Goal: Information Seeking & Learning: Learn about a topic

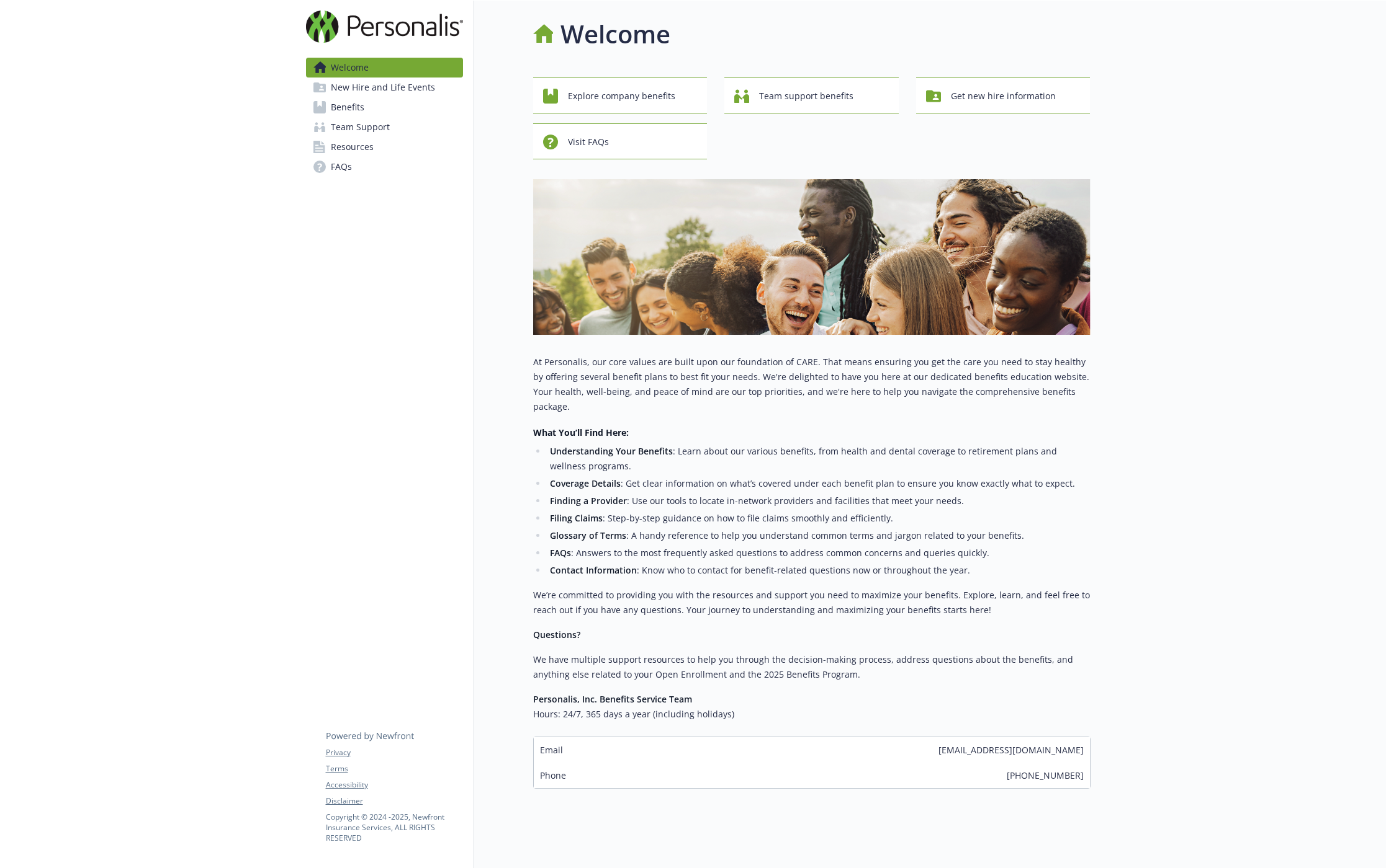
click at [318, 330] on div "Welcome New Hire and Life Events Benefits Team Support Resources FAQs Privacy T…" at bounding box center [385, 439] width 178 height 878
click at [374, 116] on link "Benefits" at bounding box center [384, 108] width 157 height 20
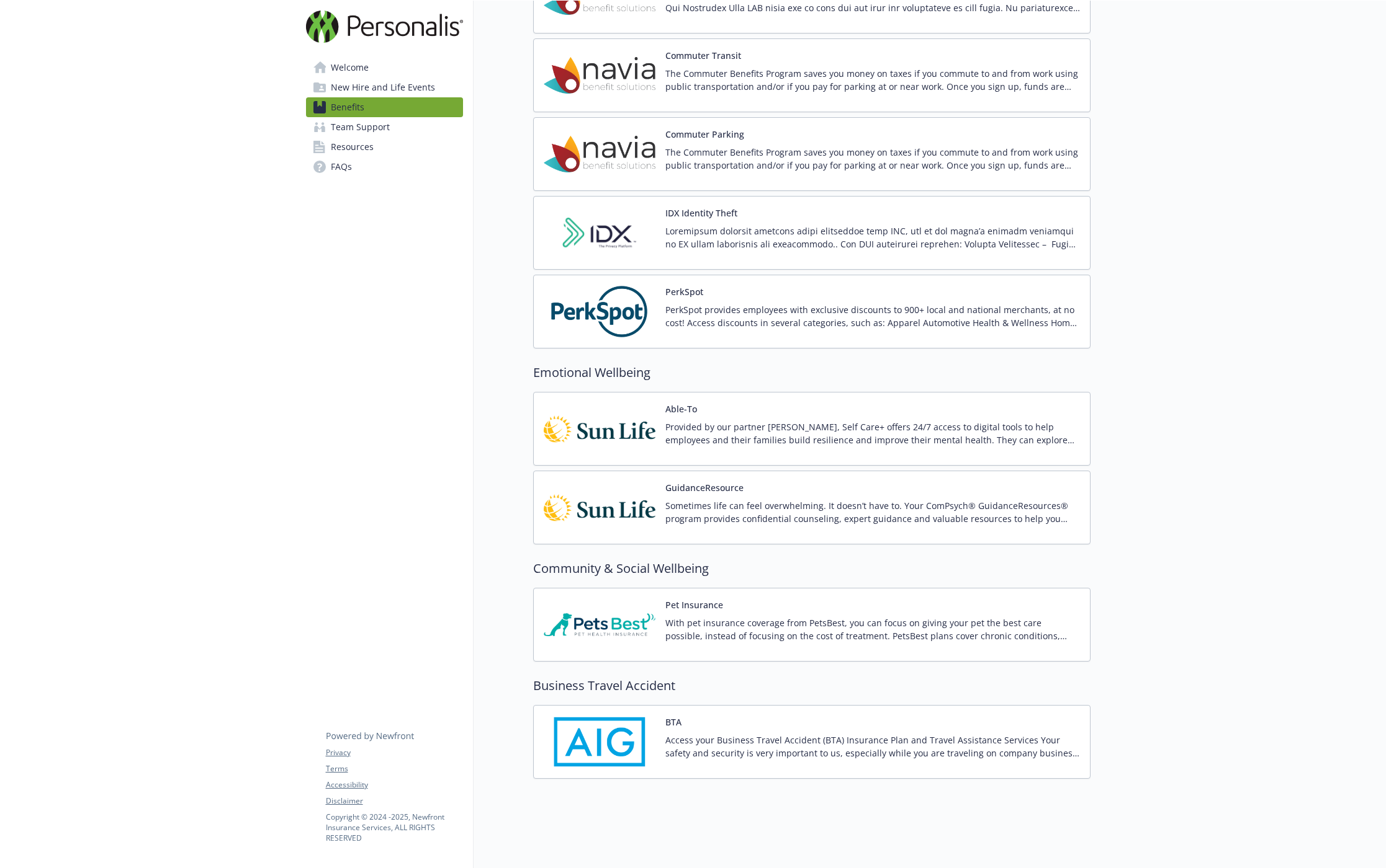
scroll to position [1717, 0]
click at [366, 89] on span "New Hire and Life Events" at bounding box center [383, 88] width 104 height 20
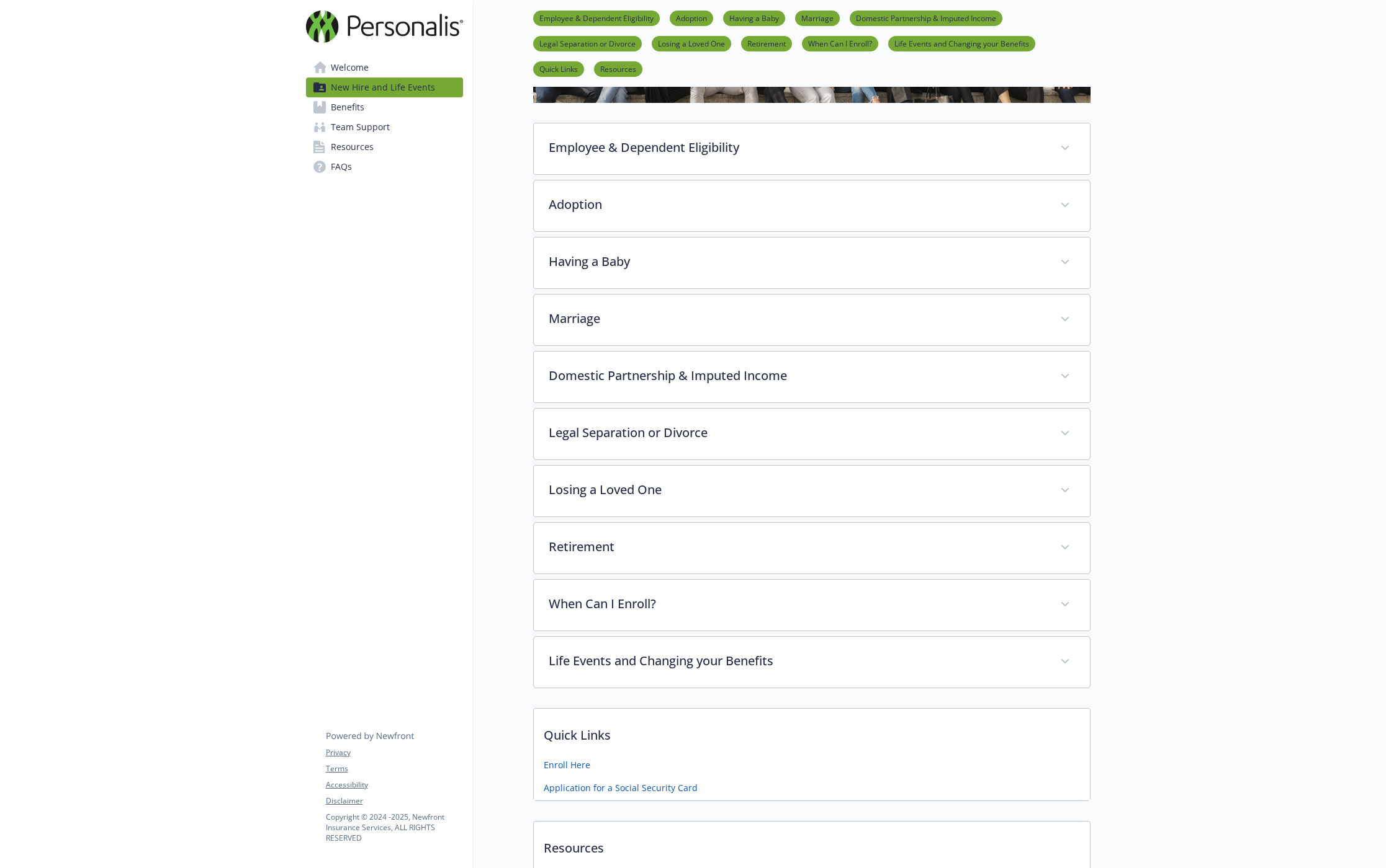
scroll to position [141, 0]
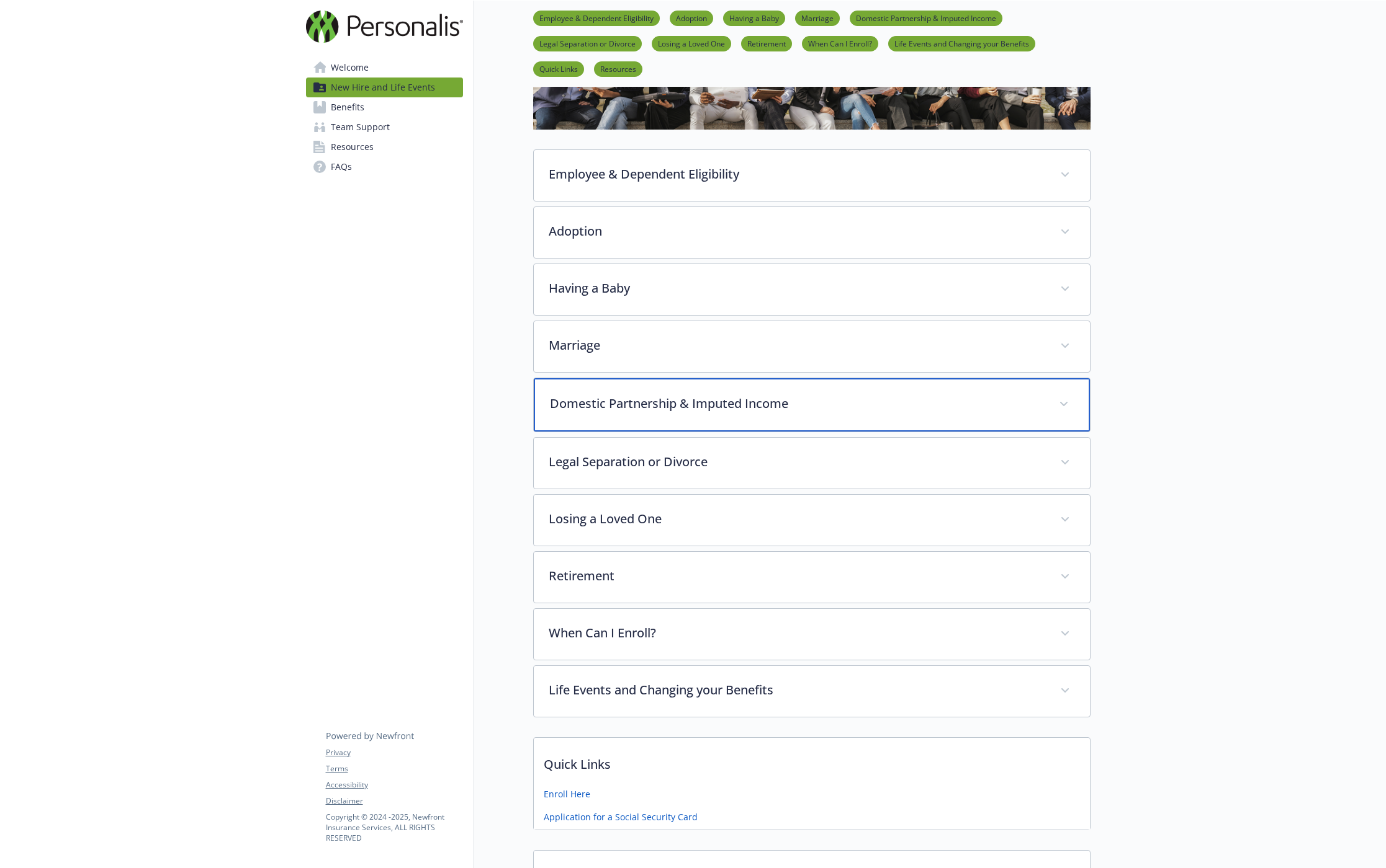
click at [1020, 406] on p "Domestic Partnership & Imputed Income" at bounding box center [796, 404] width 494 height 19
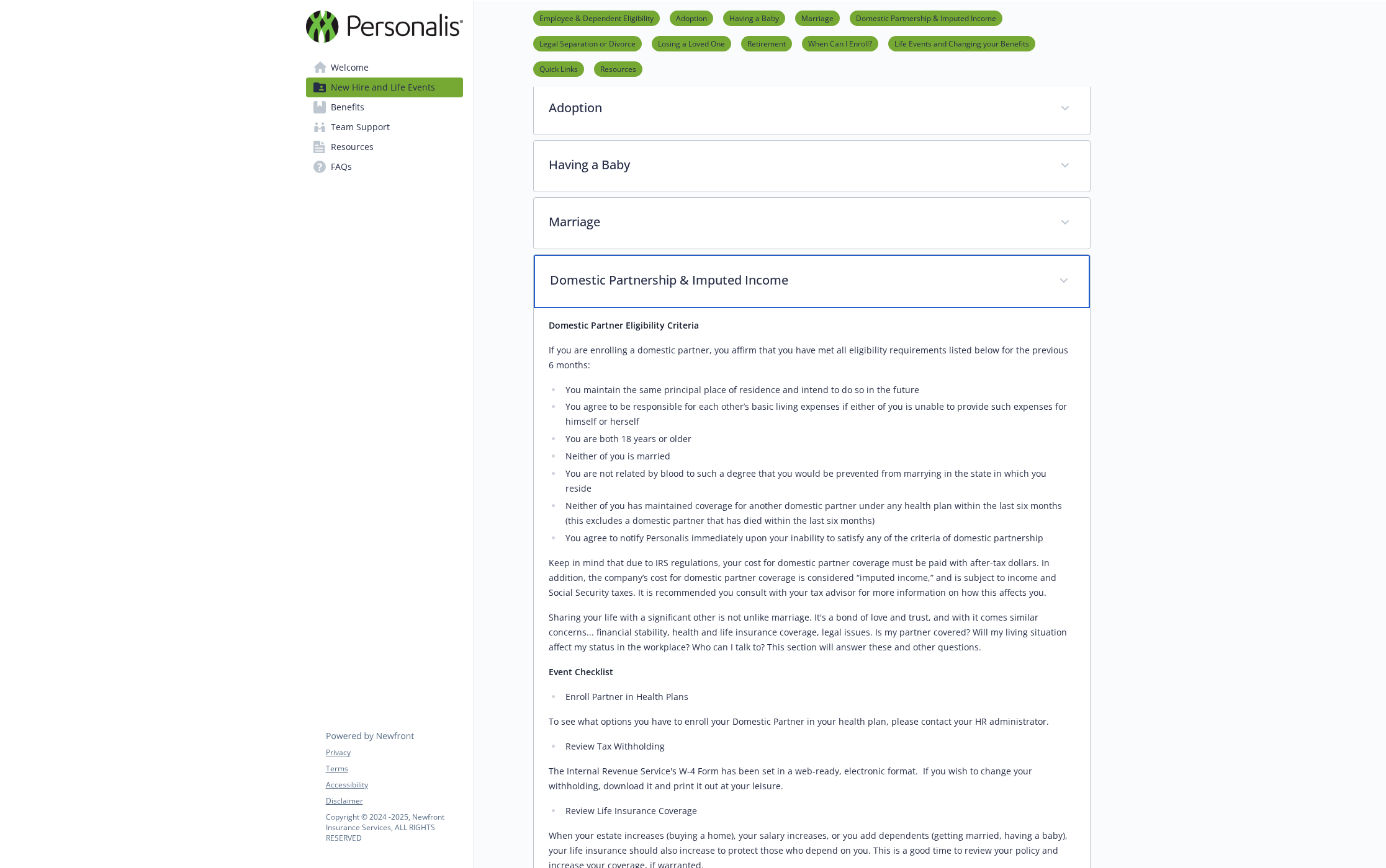
scroll to position [265, 0]
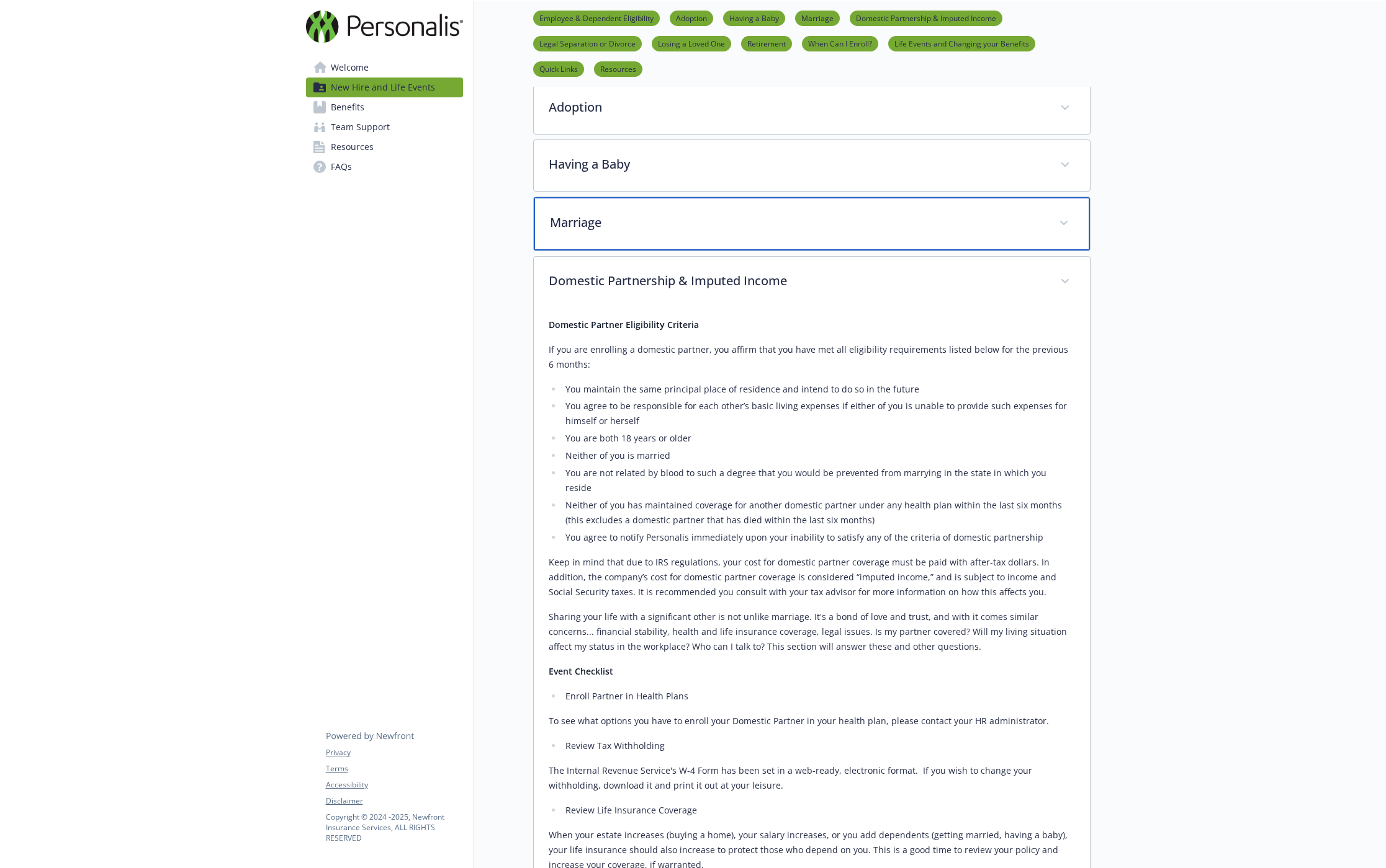
click at [937, 227] on p "Marriage" at bounding box center [796, 223] width 494 height 19
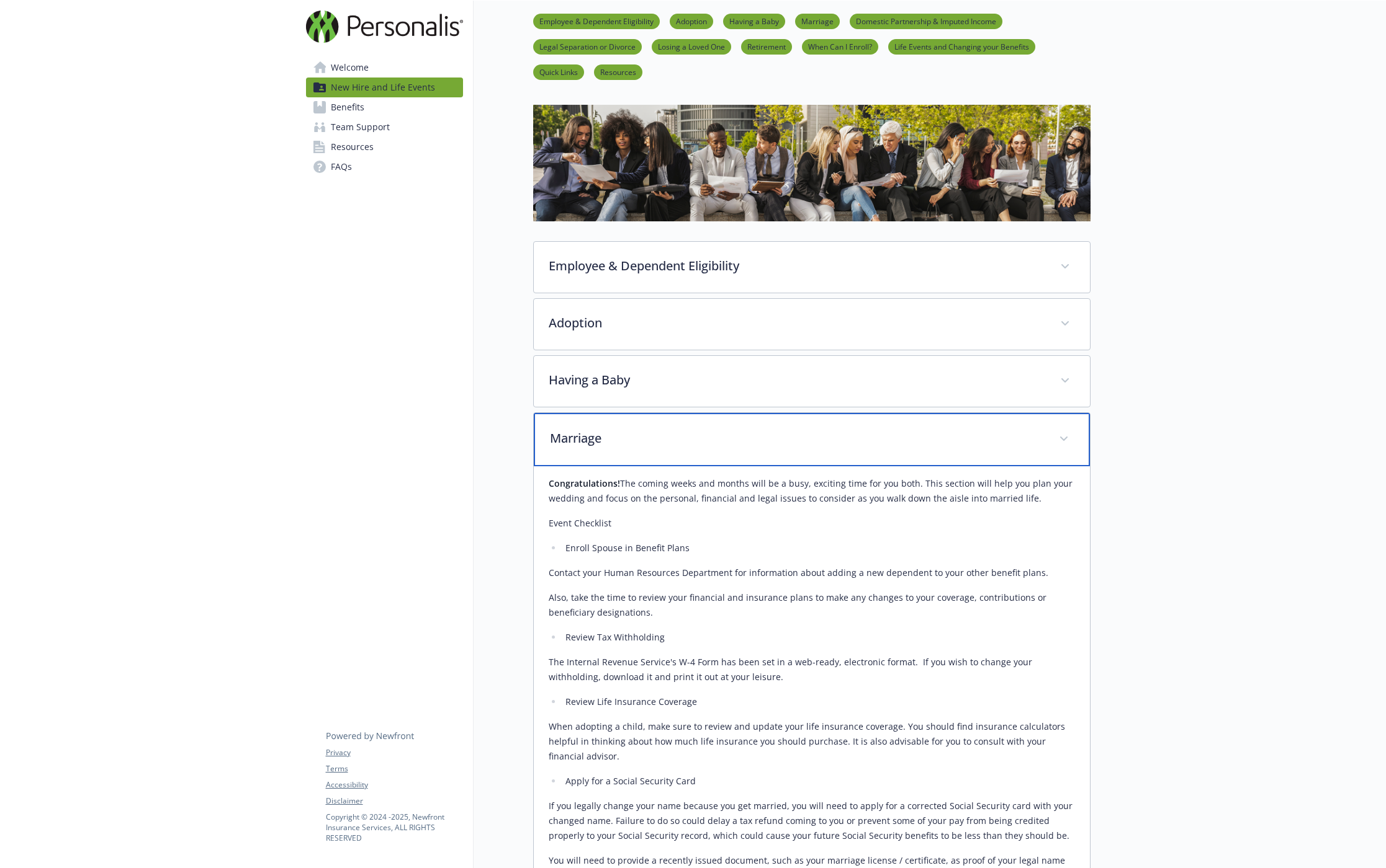
scroll to position [17, 0]
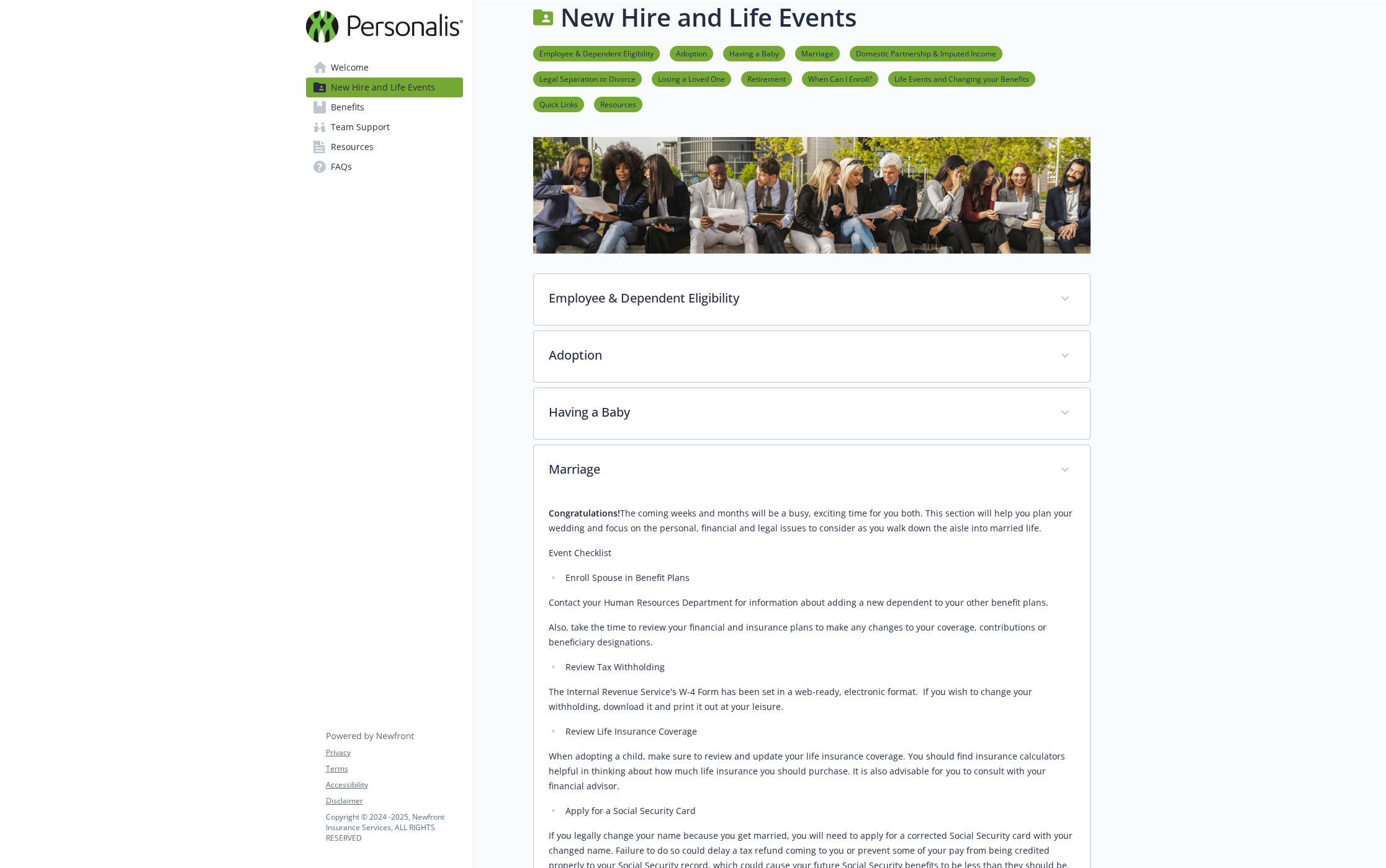
click at [349, 112] on span "Benefits" at bounding box center [348, 108] width 34 height 20
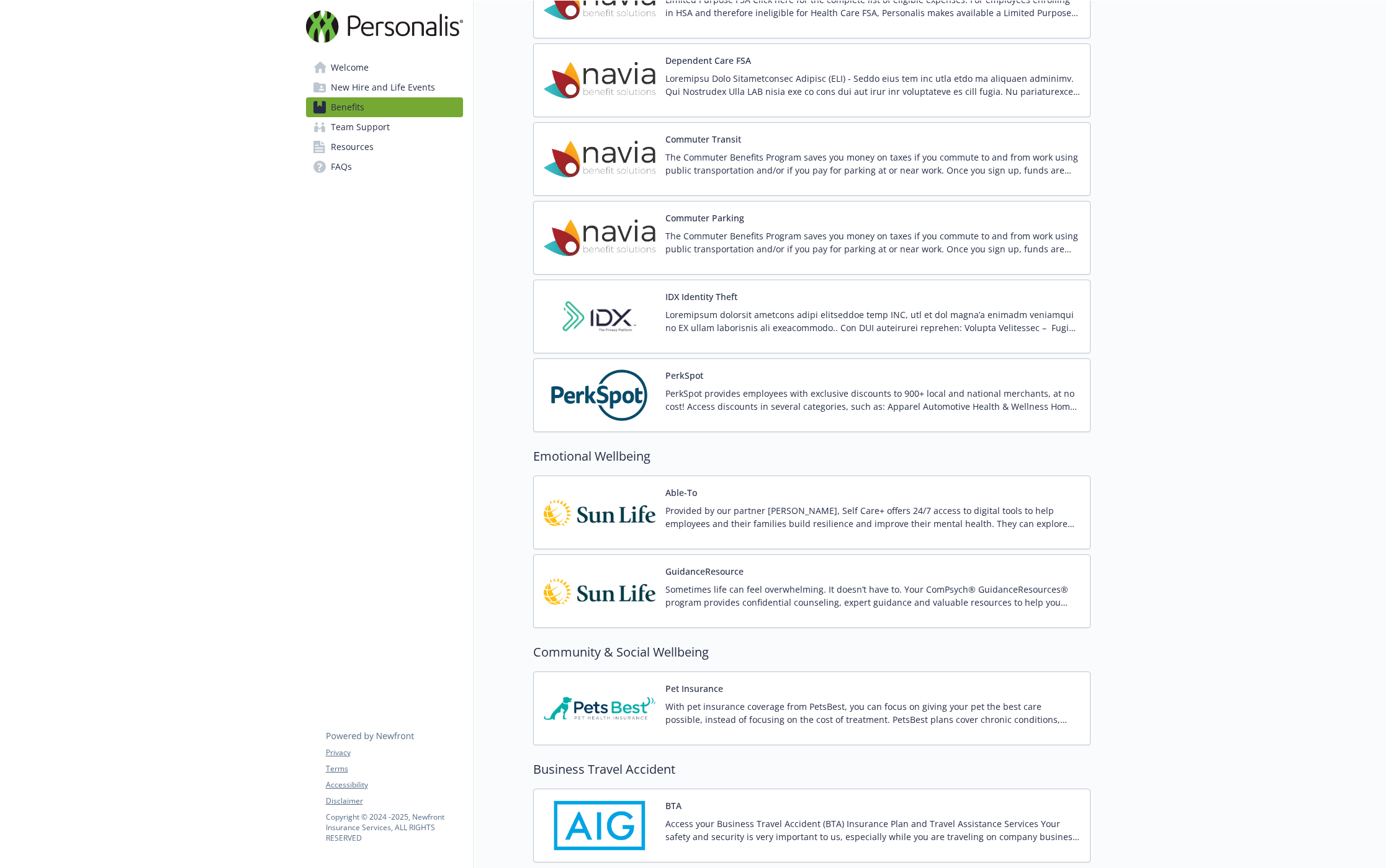
scroll to position [1717, 0]
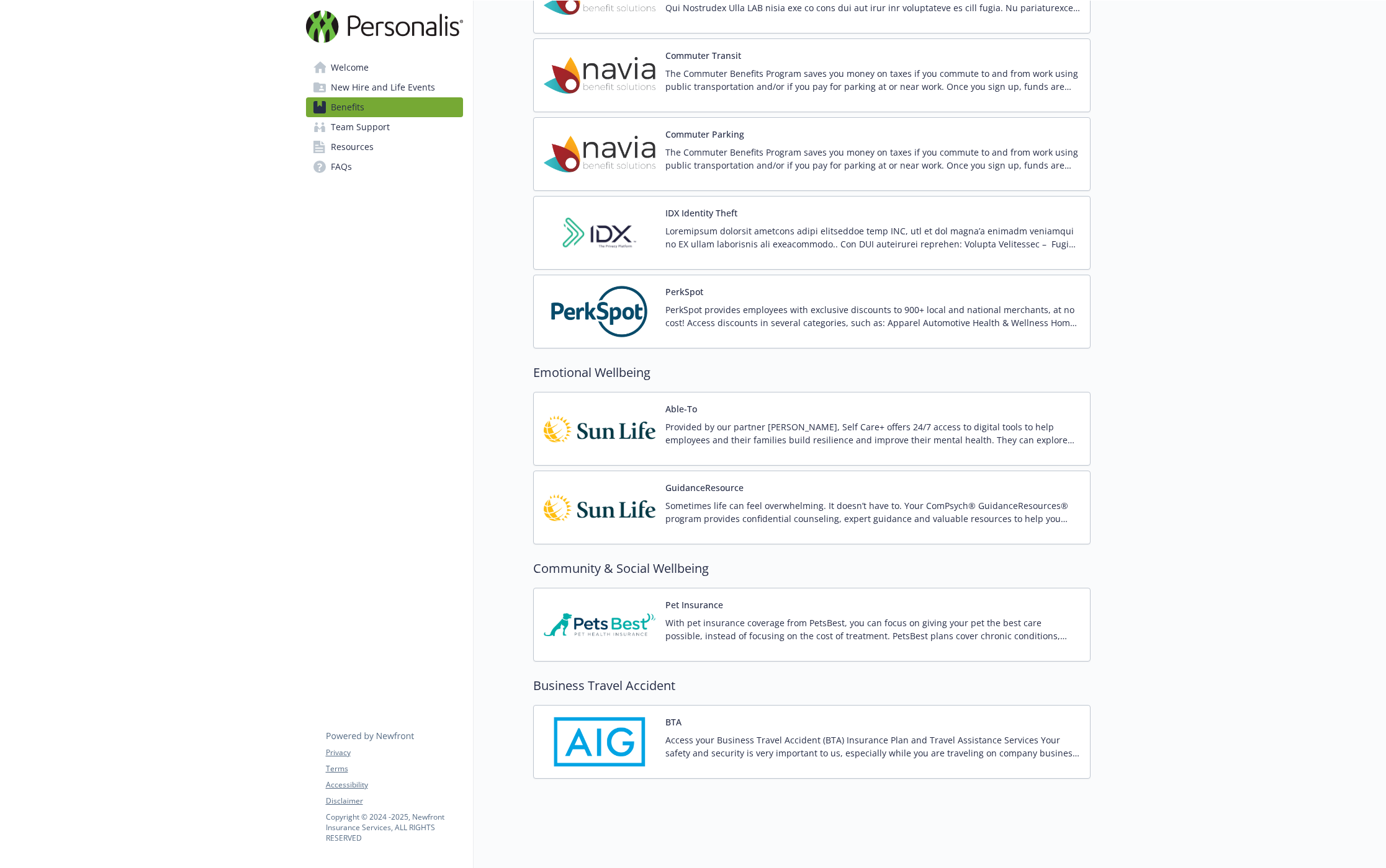
click at [353, 89] on span "New Hire and Life Events" at bounding box center [383, 88] width 104 height 20
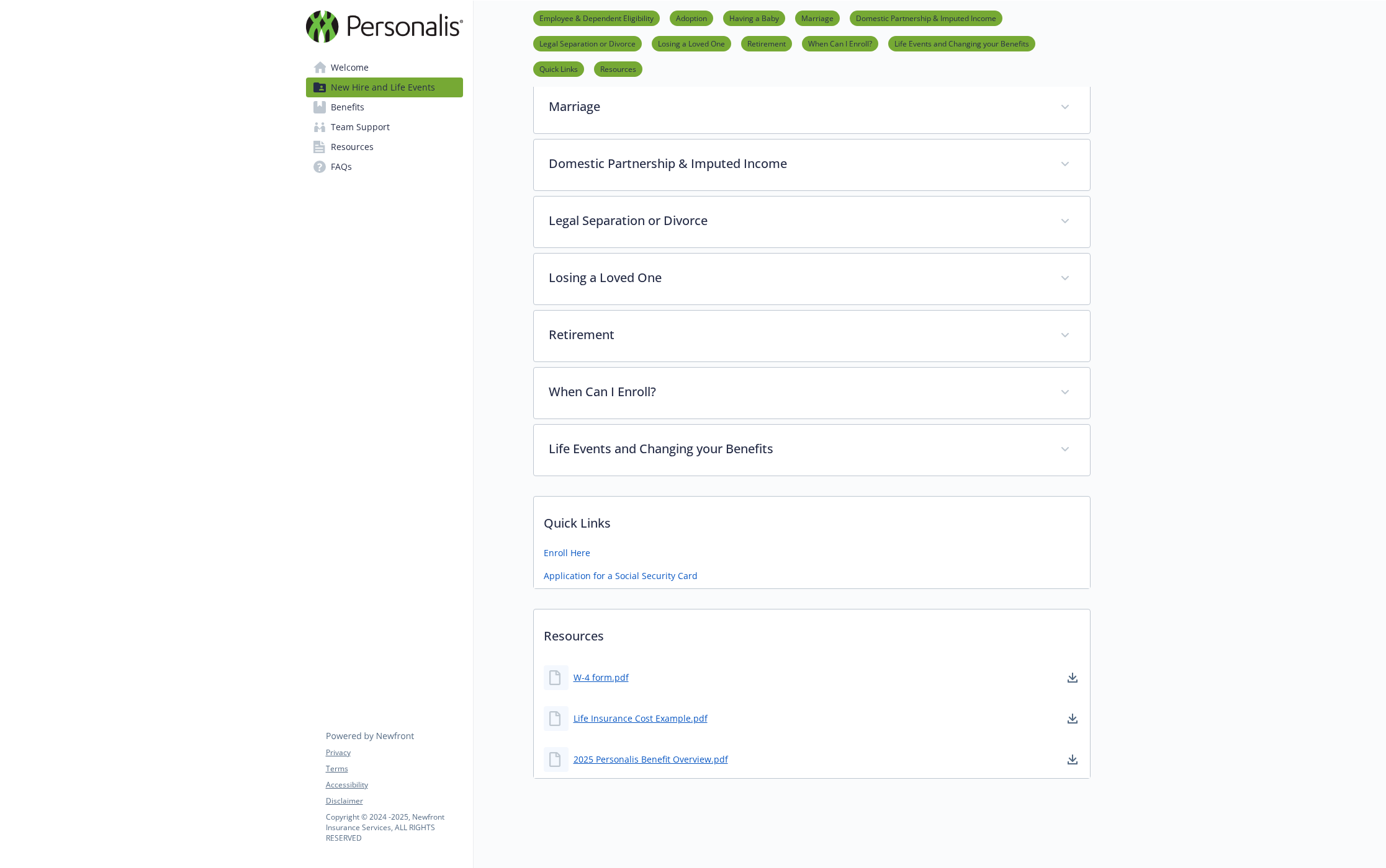
click at [359, 66] on span "Welcome" at bounding box center [350, 68] width 38 height 20
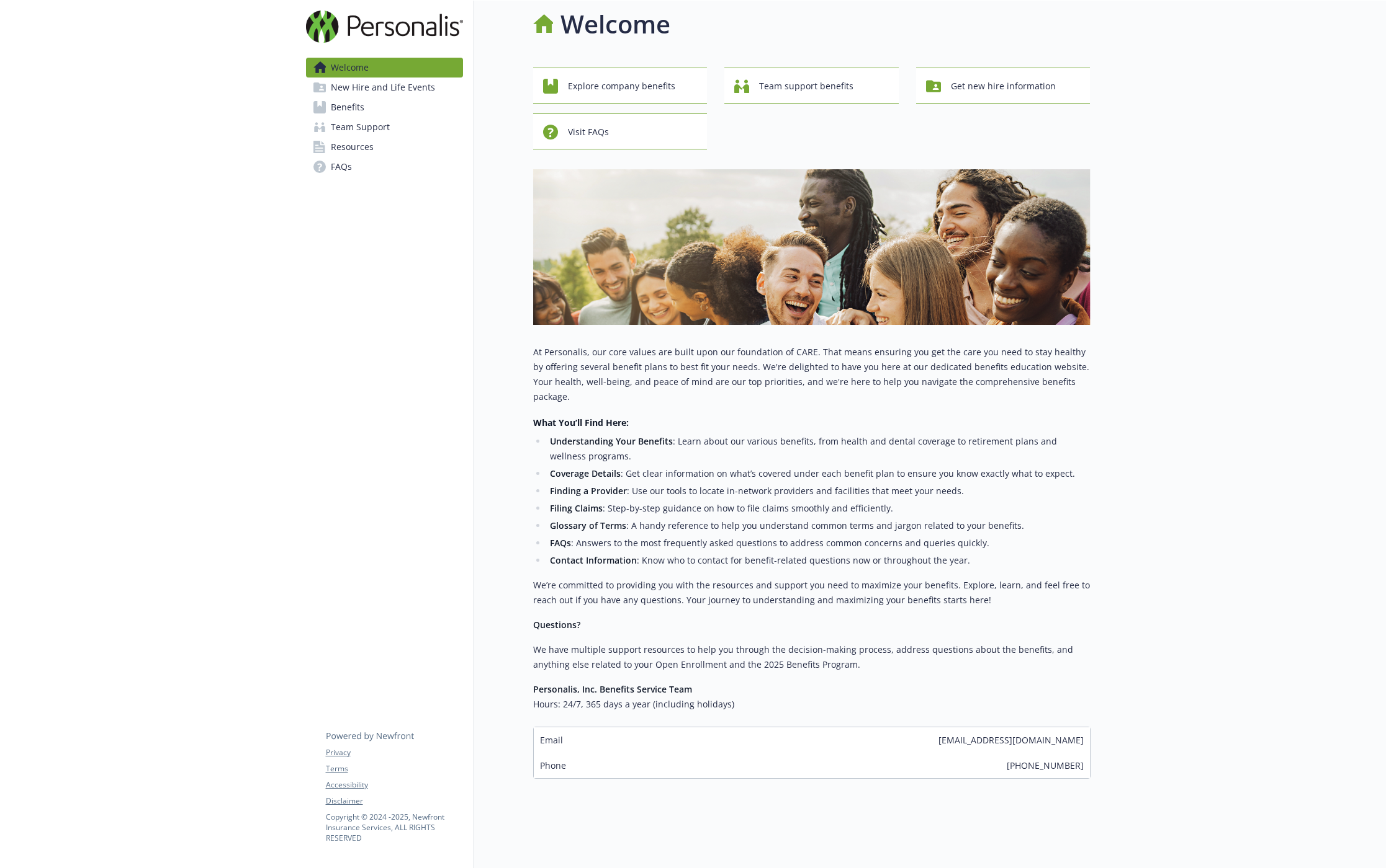
scroll to position [10, 0]
click at [829, 92] on span "Team support benefits" at bounding box center [806, 87] width 94 height 24
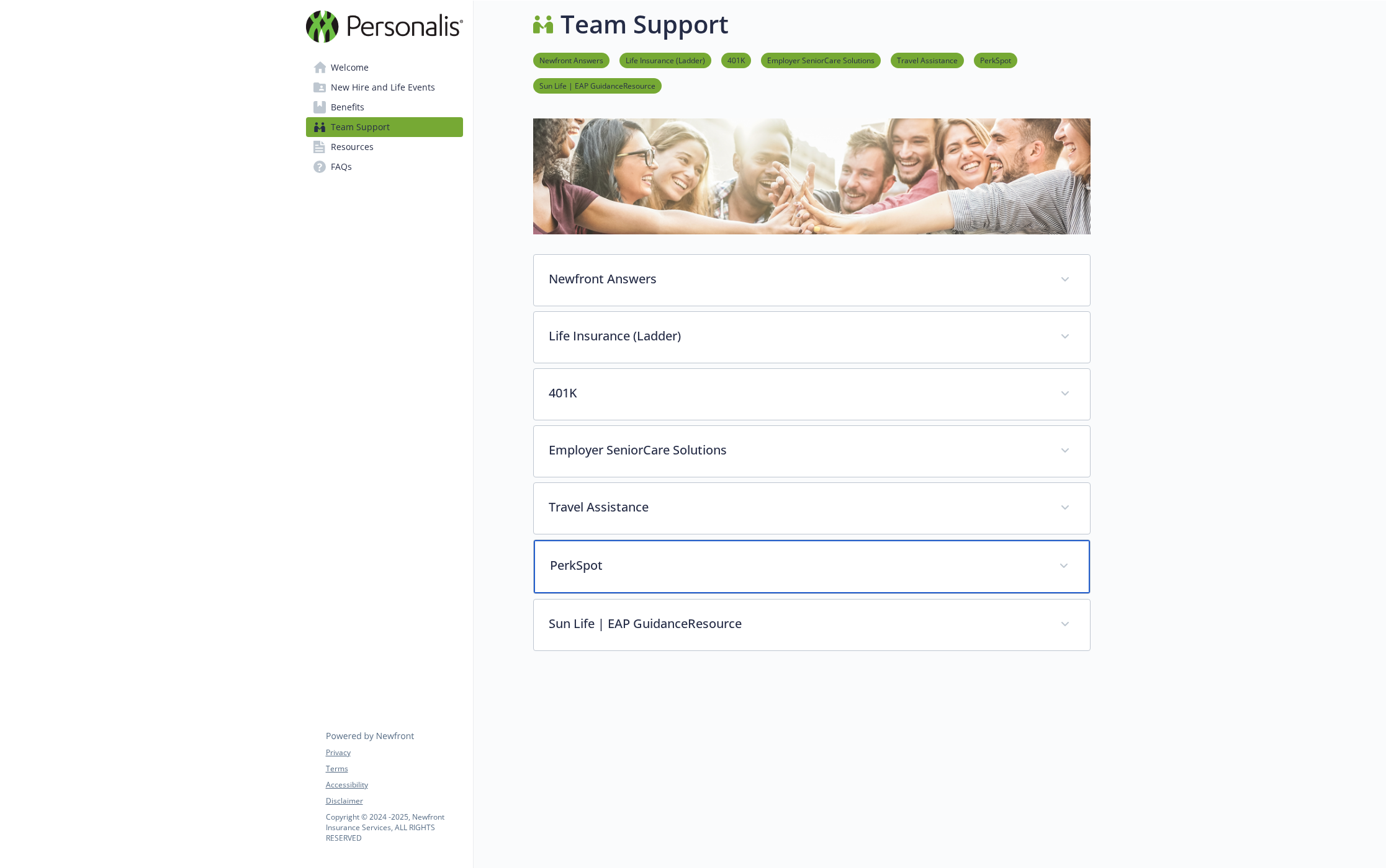
click at [828, 559] on p "PerkSpot" at bounding box center [796, 565] width 494 height 19
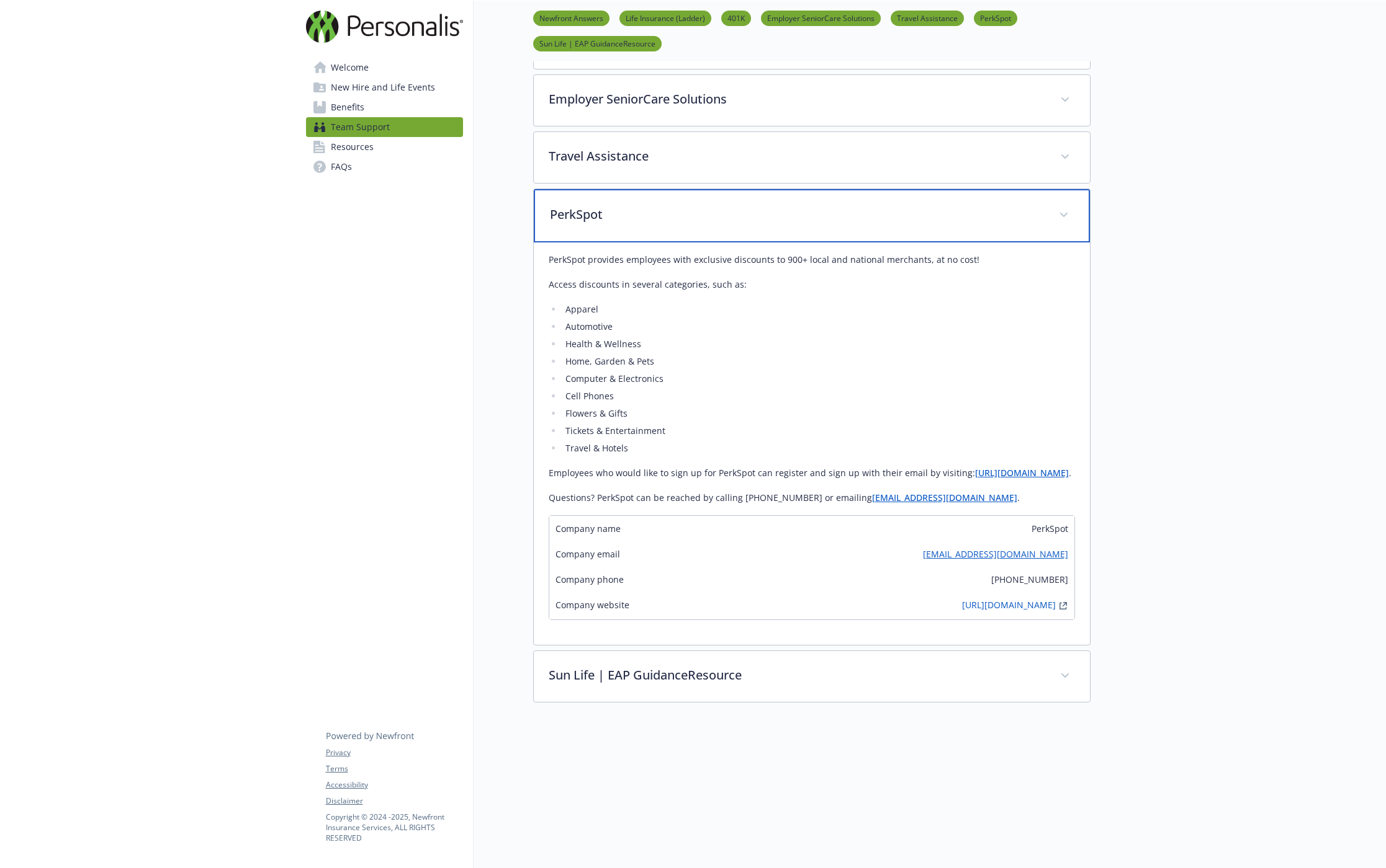
scroll to position [383, 0]
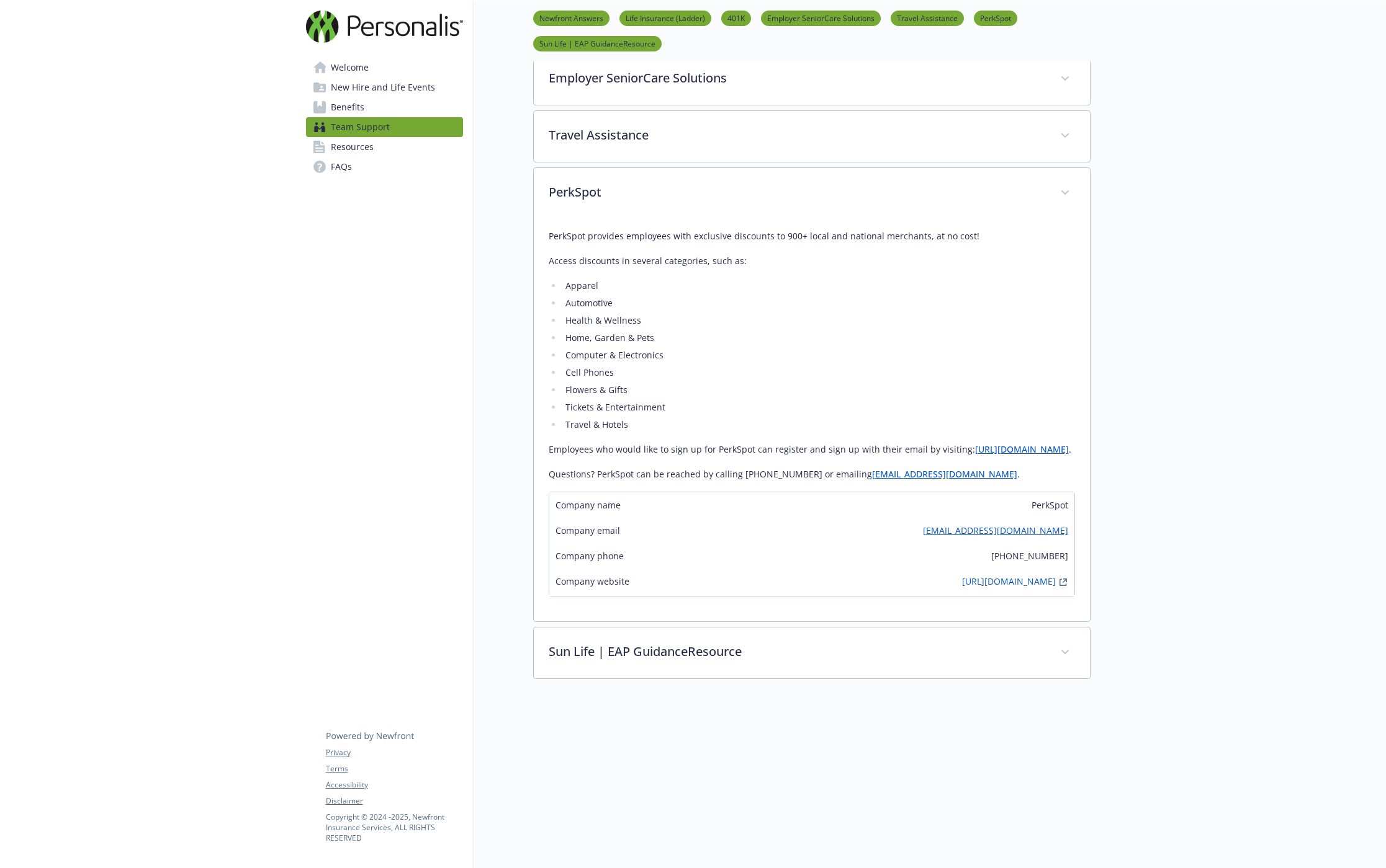
click at [975, 455] on link "[URL][DOMAIN_NAME]" at bounding box center [1022, 449] width 94 height 12
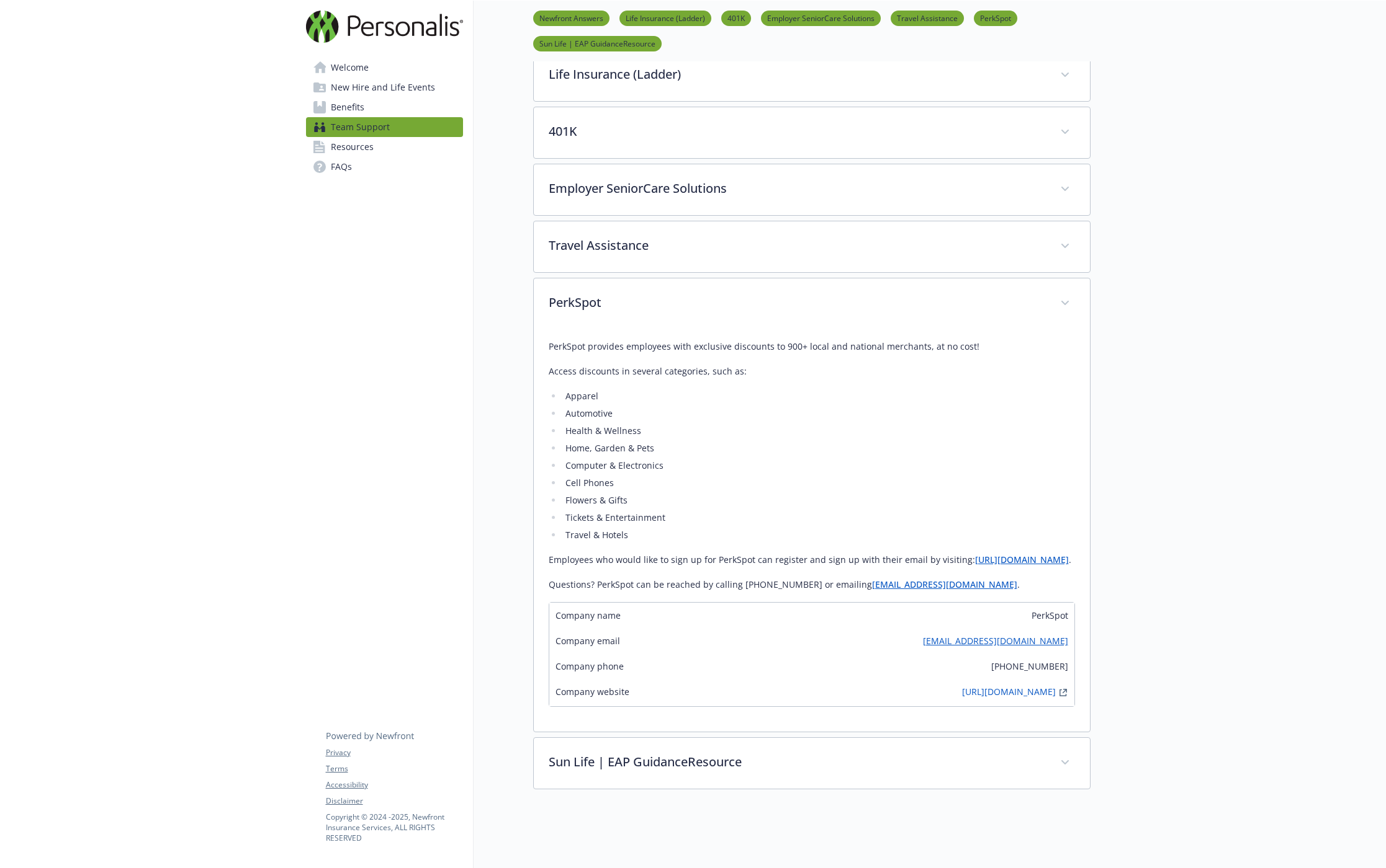
scroll to position [258, 0]
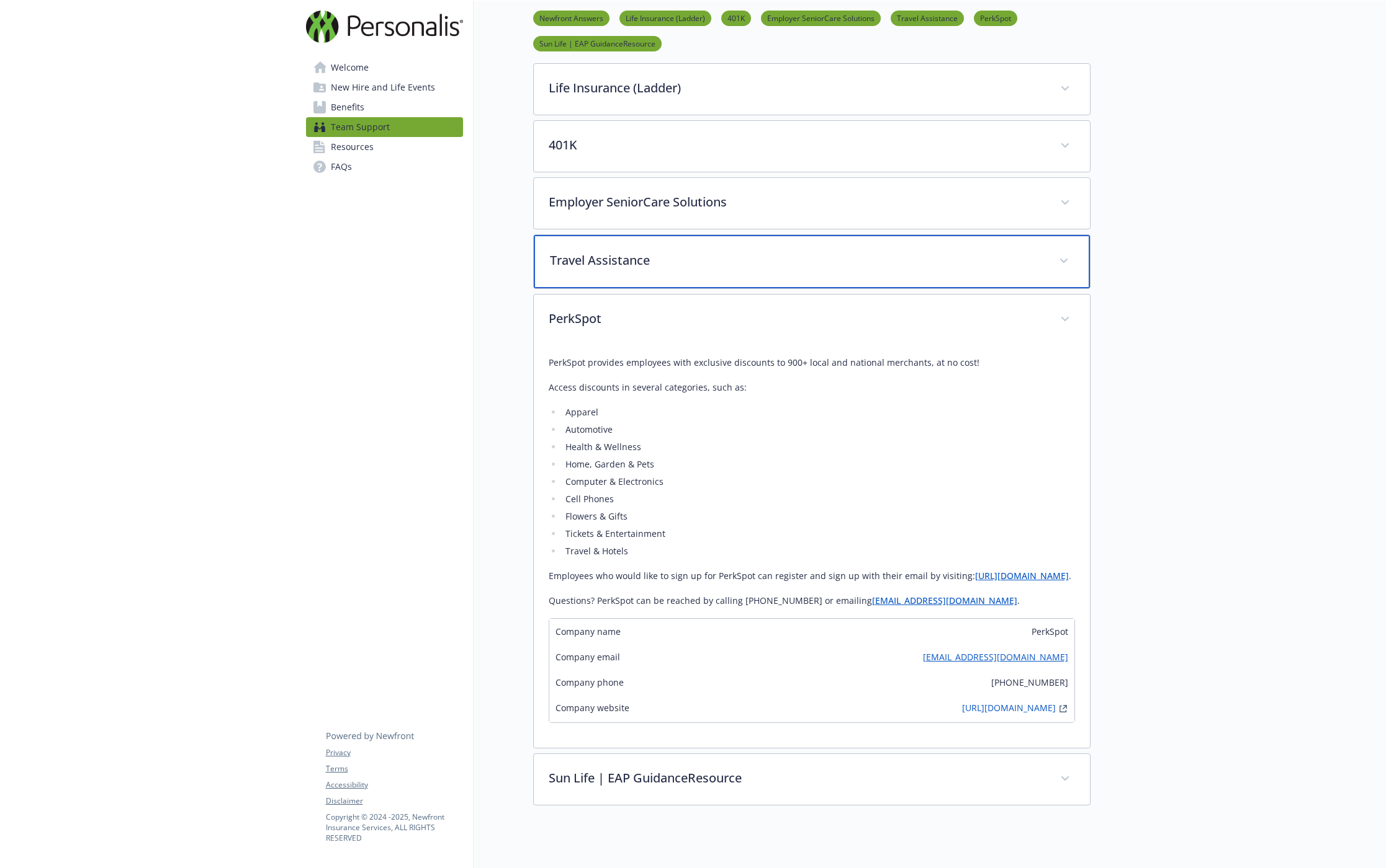
click at [812, 256] on p "Travel Assistance" at bounding box center [796, 261] width 494 height 19
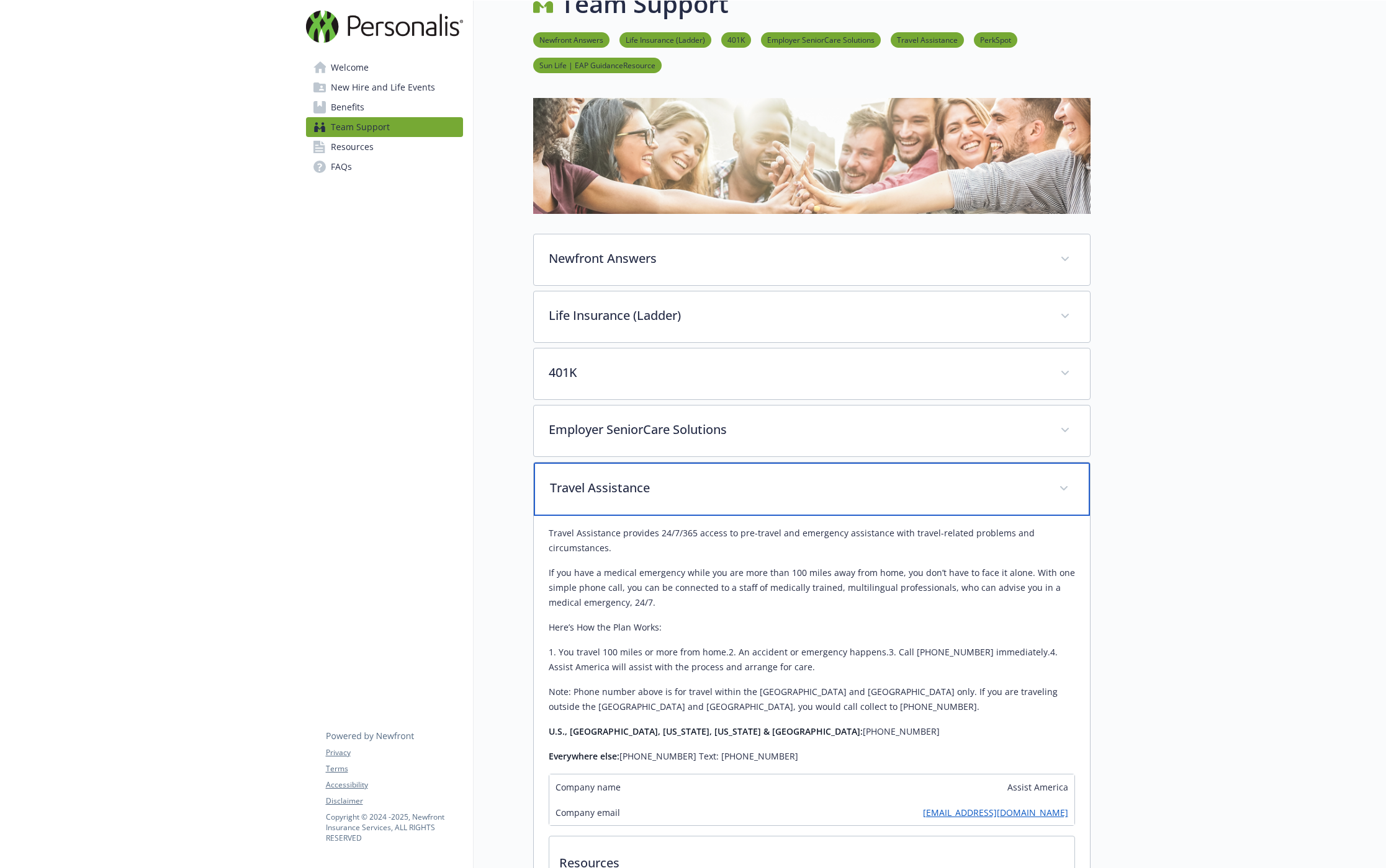
scroll to position [10, 0]
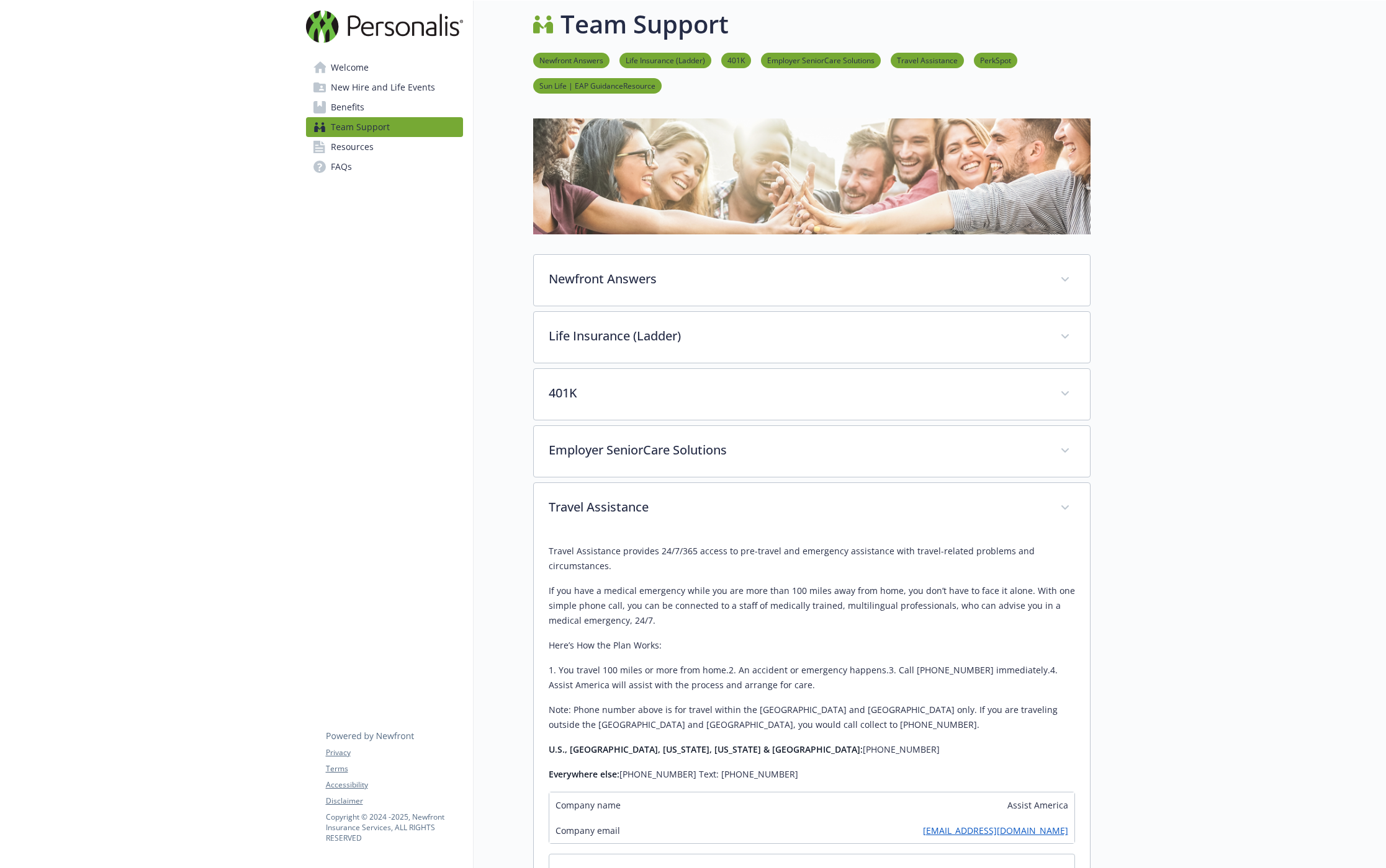
click at [343, 111] on span "Benefits" at bounding box center [348, 108] width 34 height 20
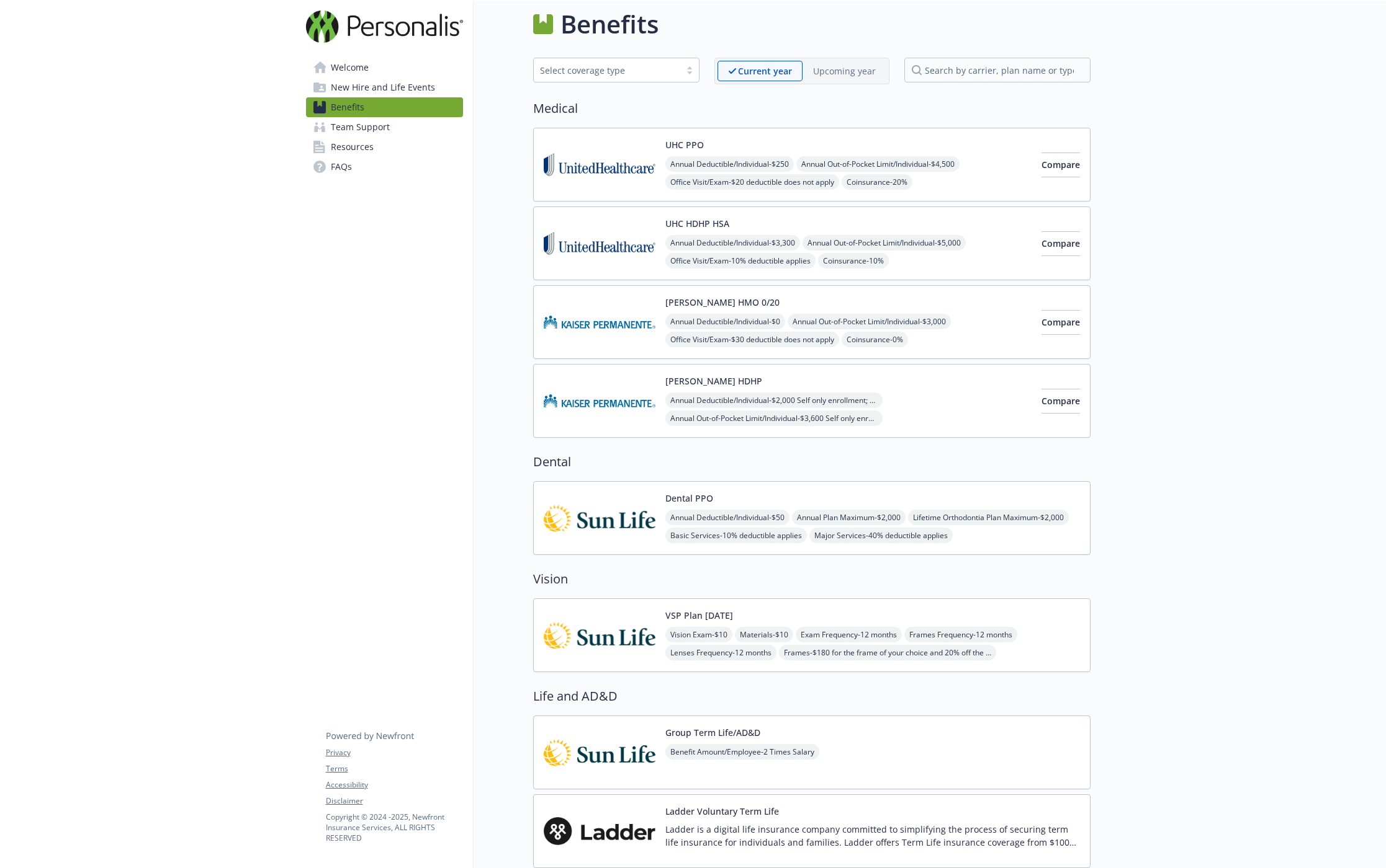
click at [390, 93] on span "New Hire and Life Events" at bounding box center [383, 88] width 104 height 20
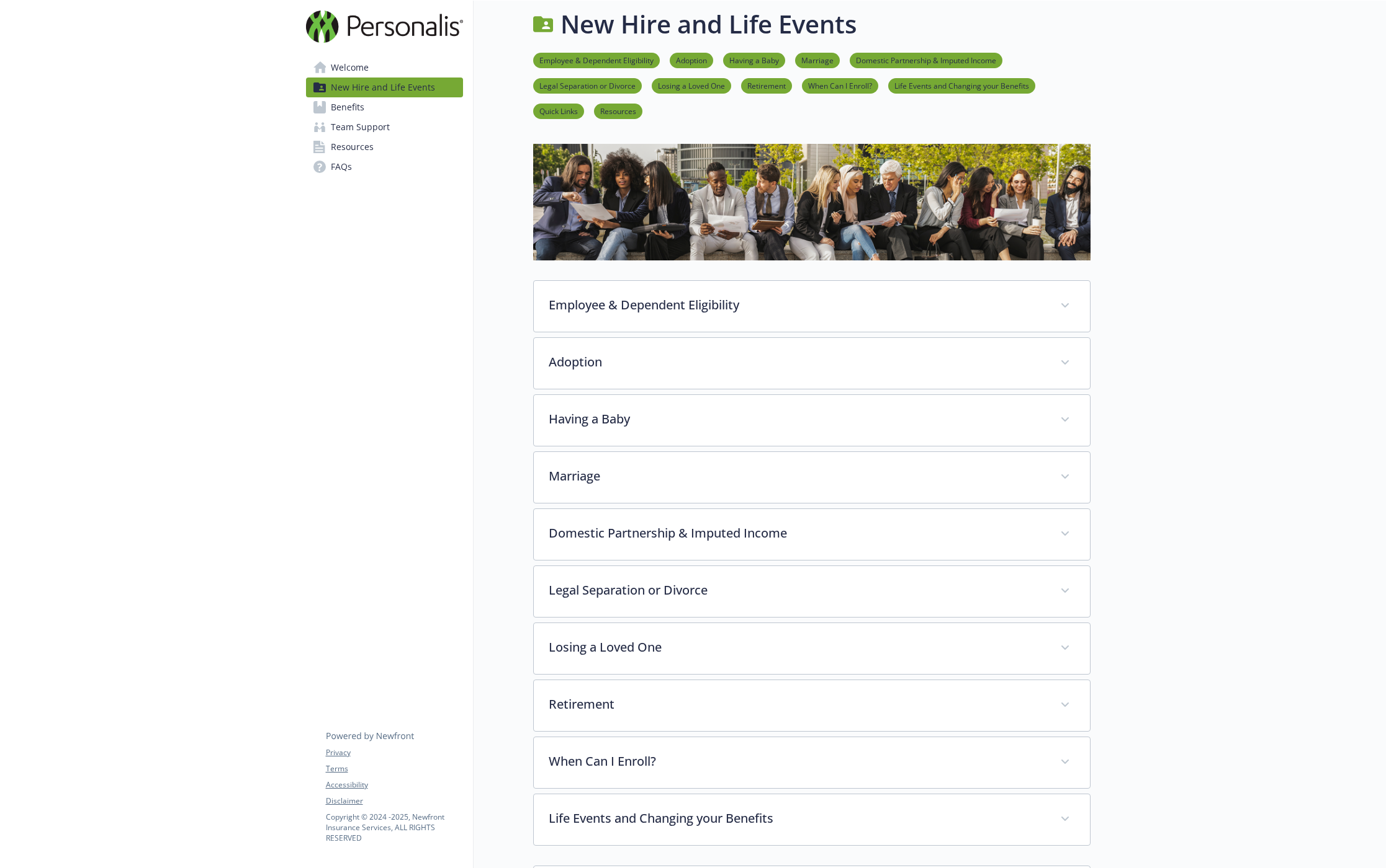
click at [747, 61] on link "Having a Baby" at bounding box center [753, 60] width 62 height 12
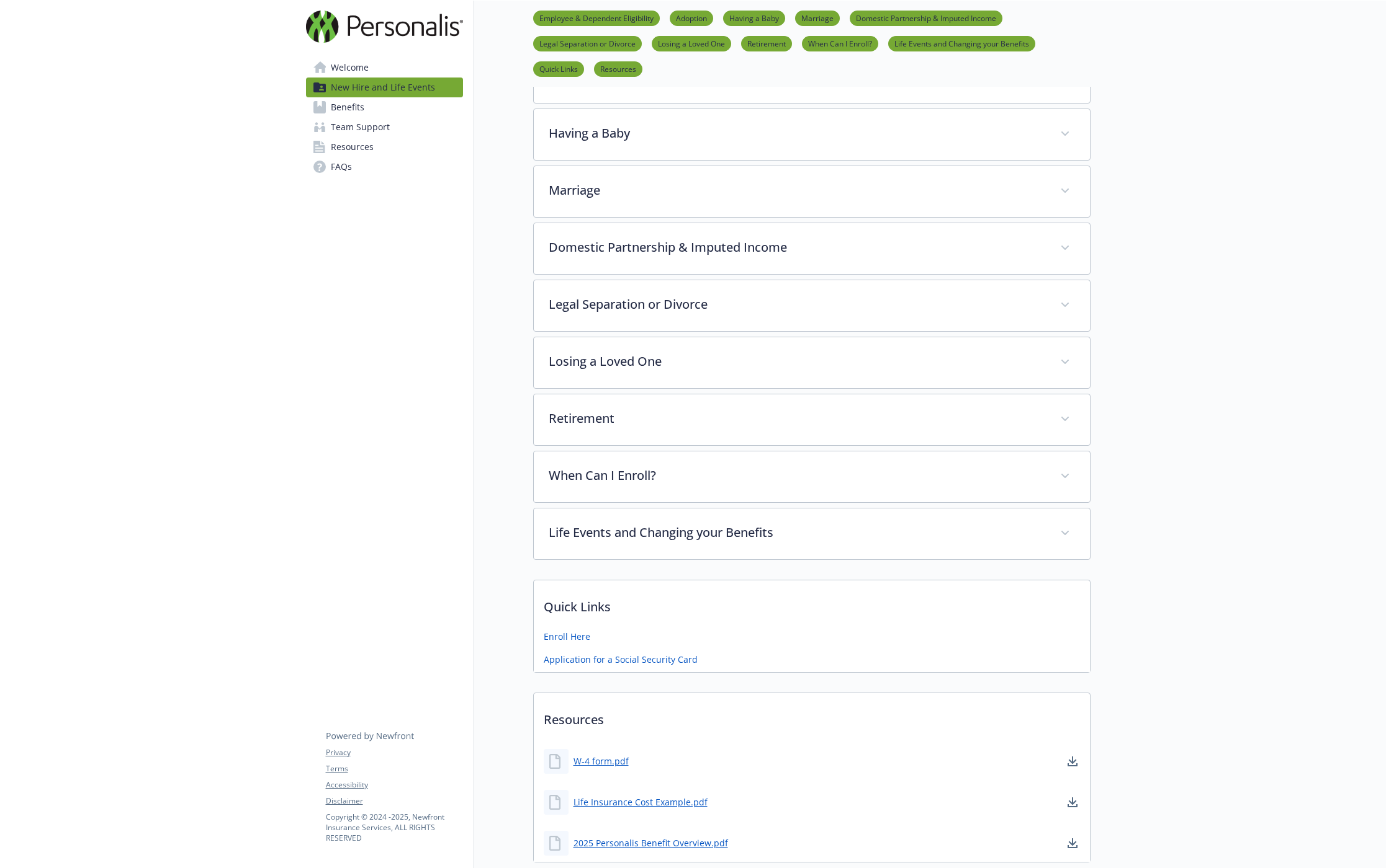
scroll to position [315, 9]
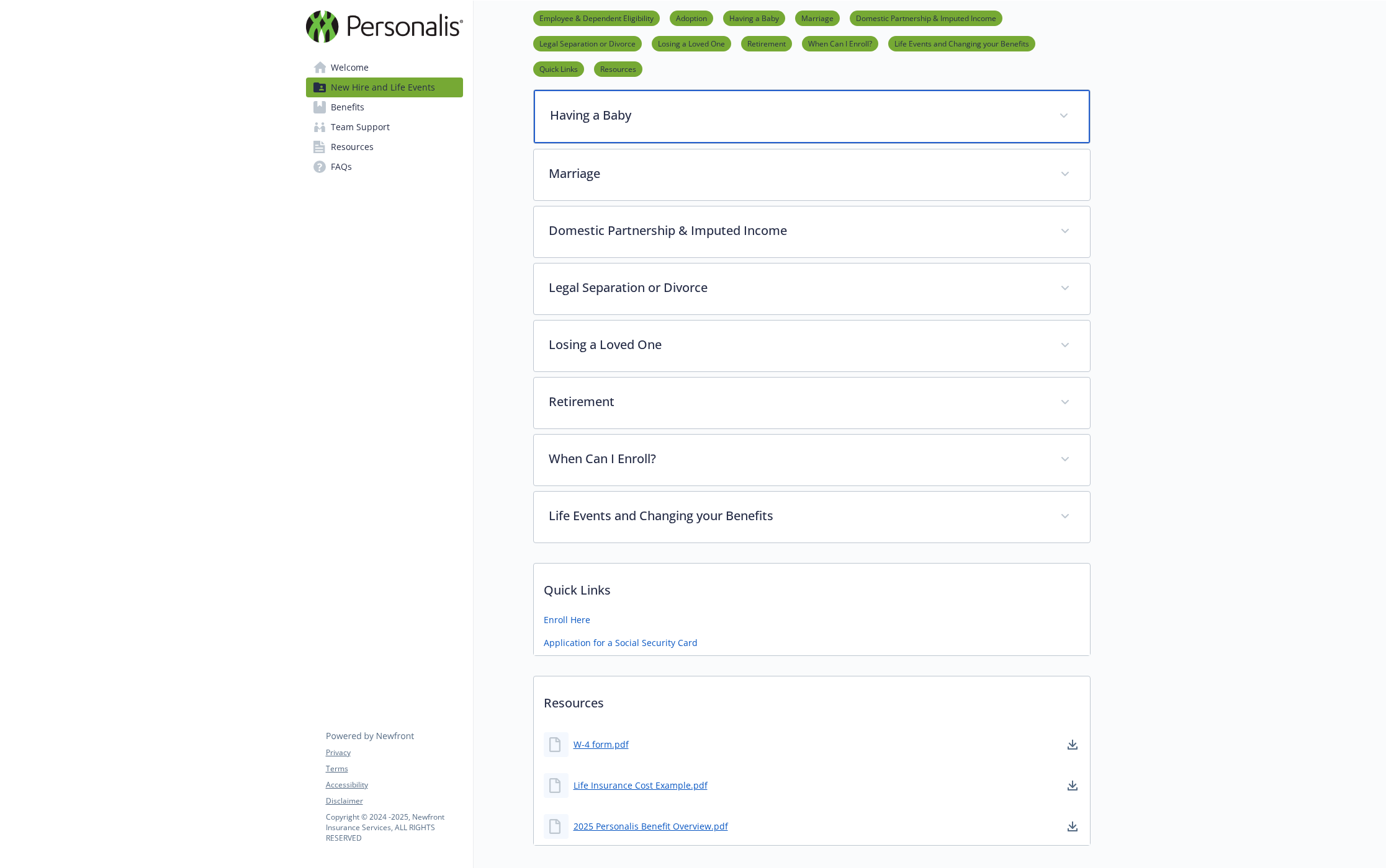
click at [827, 119] on p "Having a Baby" at bounding box center [796, 115] width 494 height 19
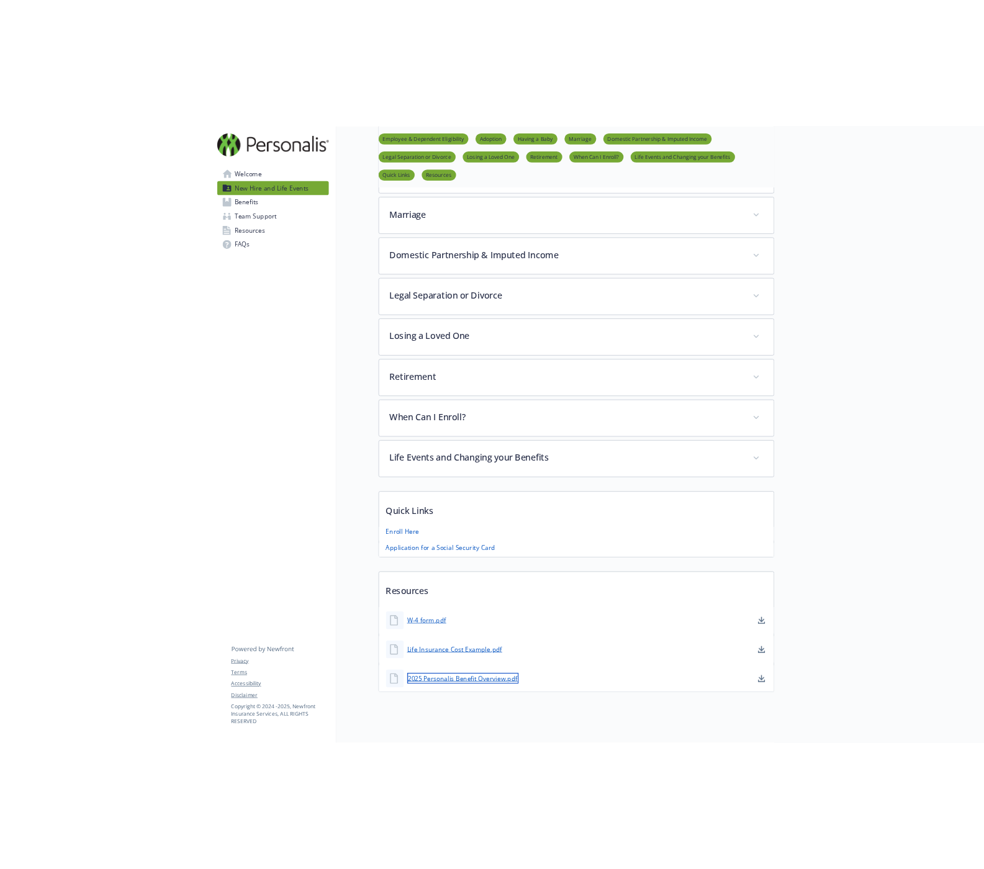
scroll to position [981, 9]
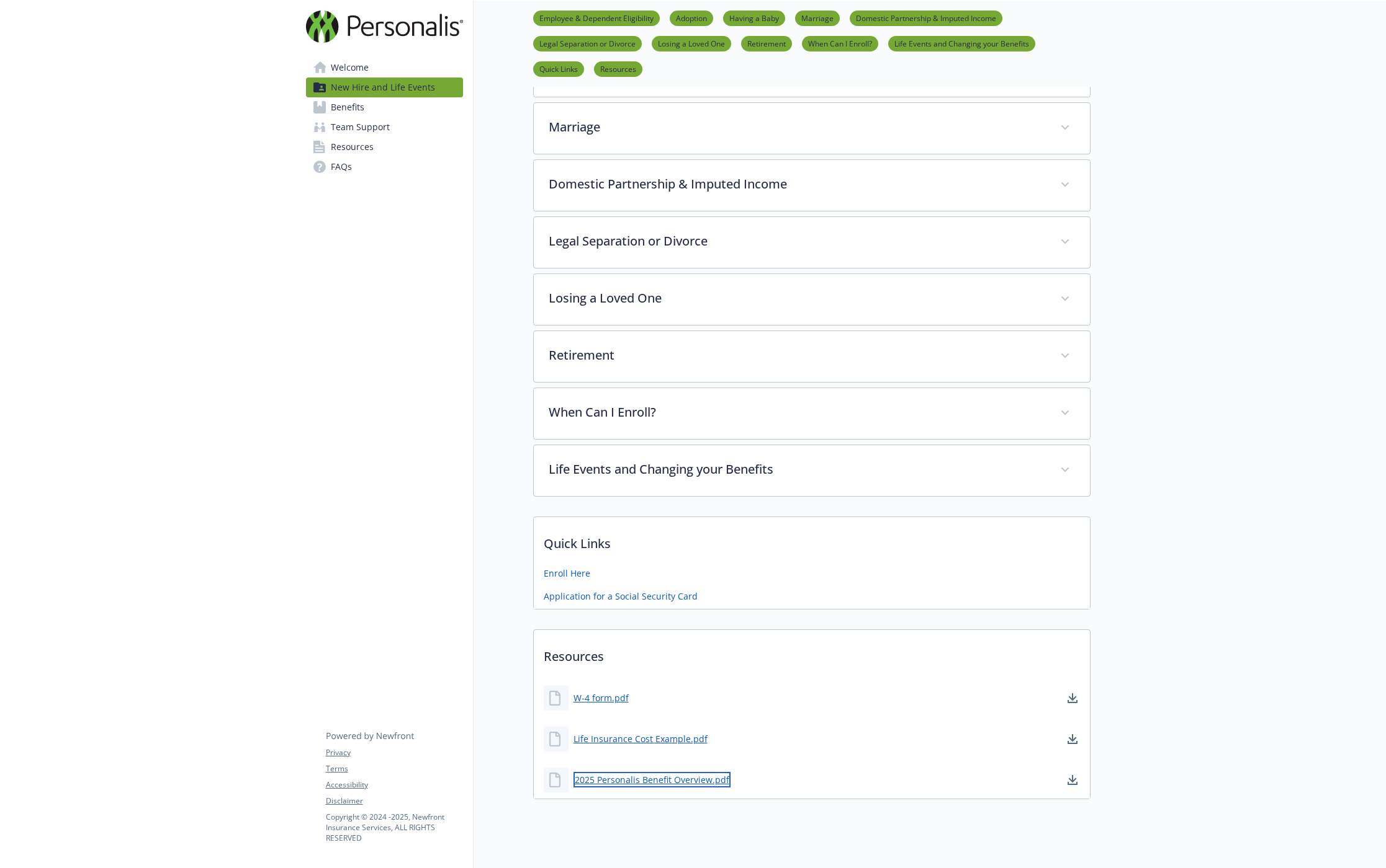
click at [683, 772] on link "2025 Personalis Benefit Overview.pdf" at bounding box center [652, 780] width 157 height 16
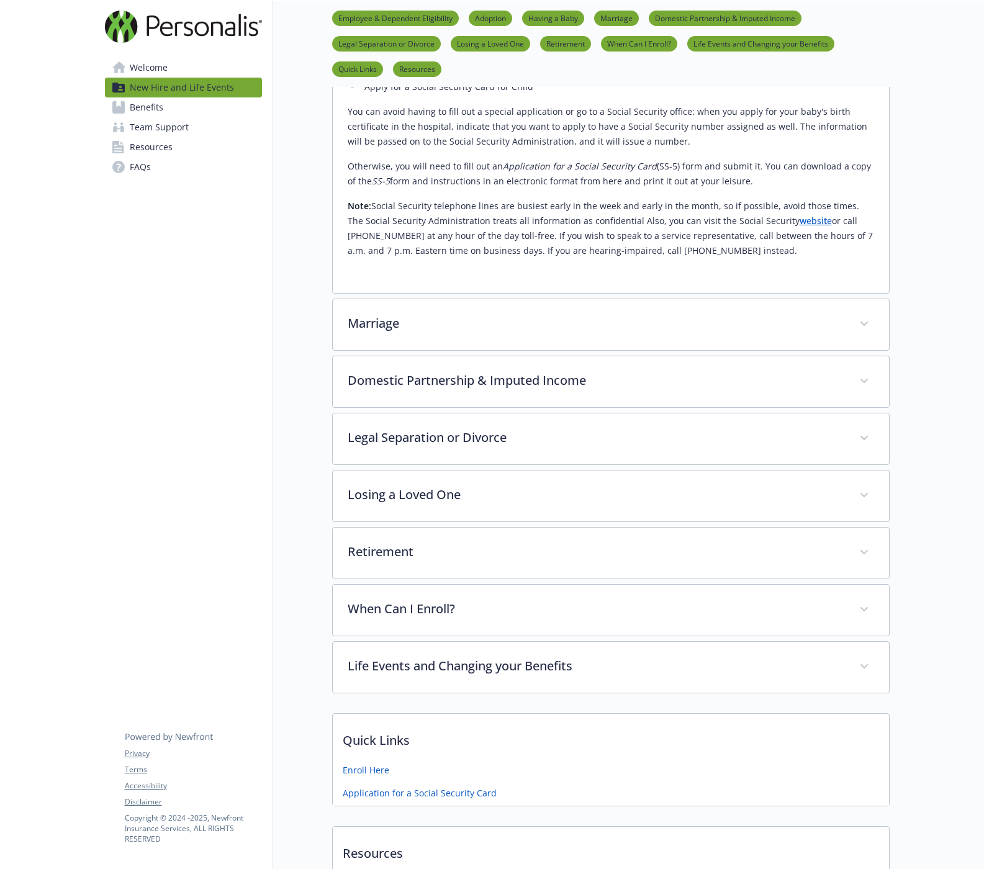
scroll to position [794, 9]
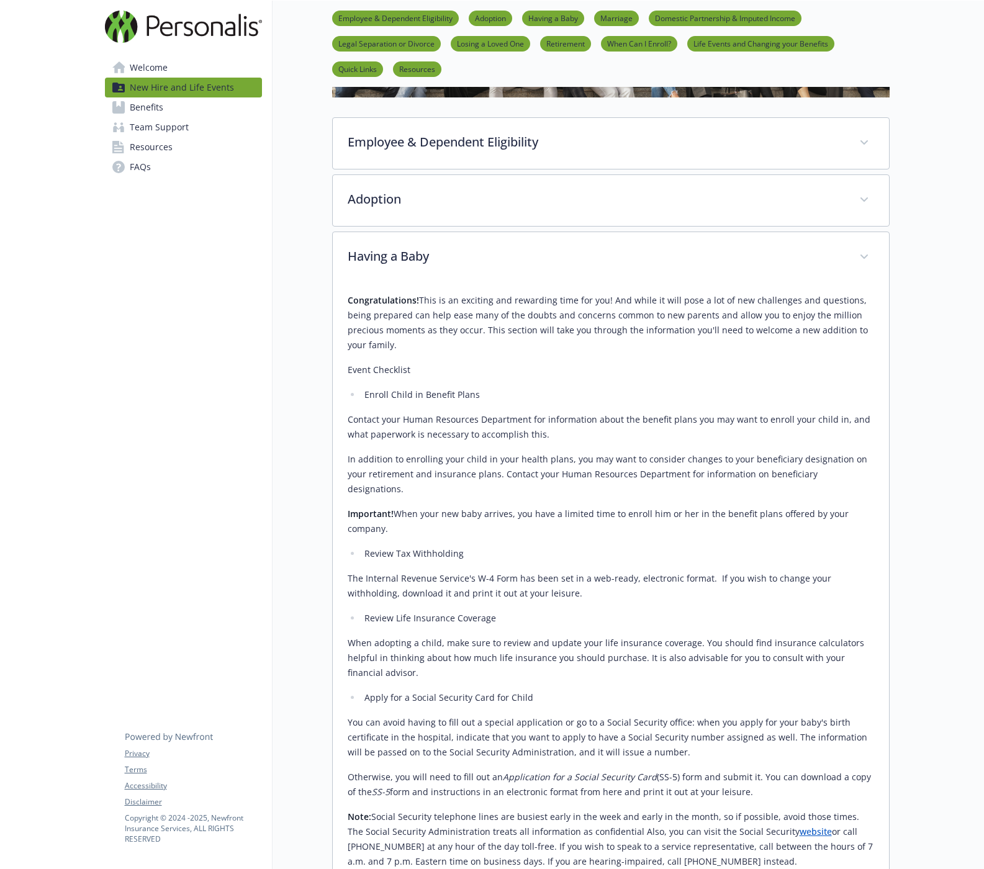
click at [136, 113] on span "Benefits" at bounding box center [147, 108] width 34 height 20
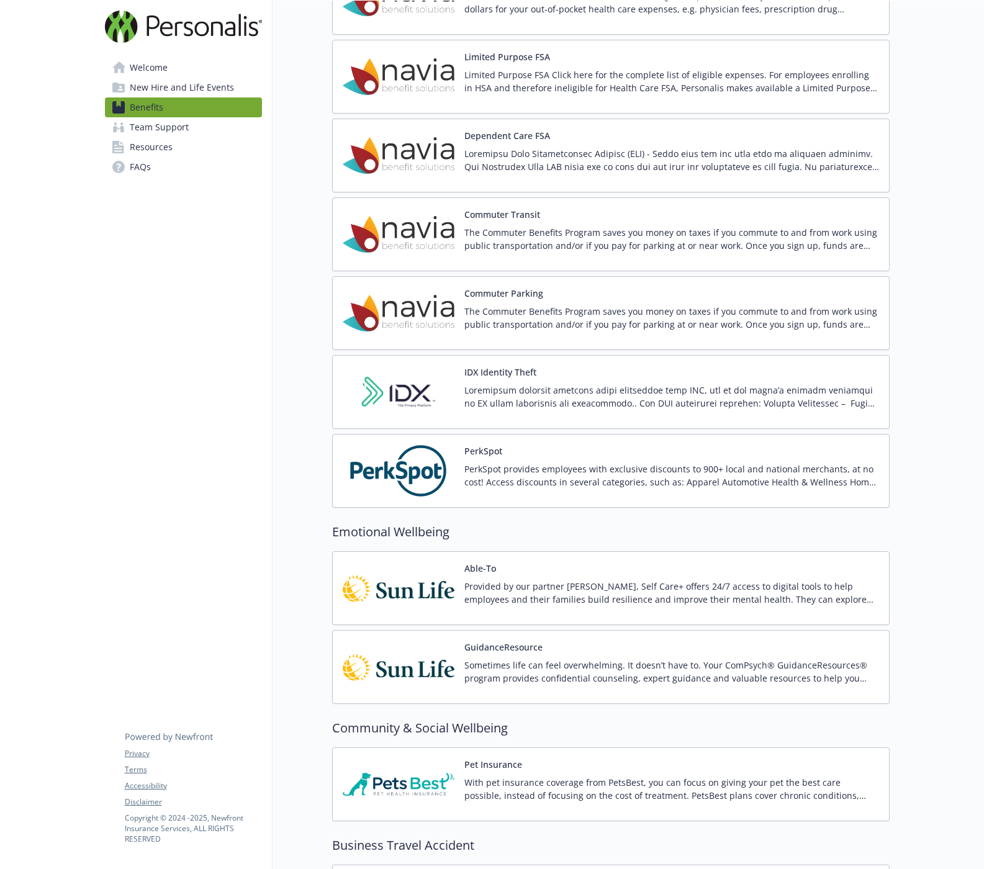
scroll to position [1664, 9]
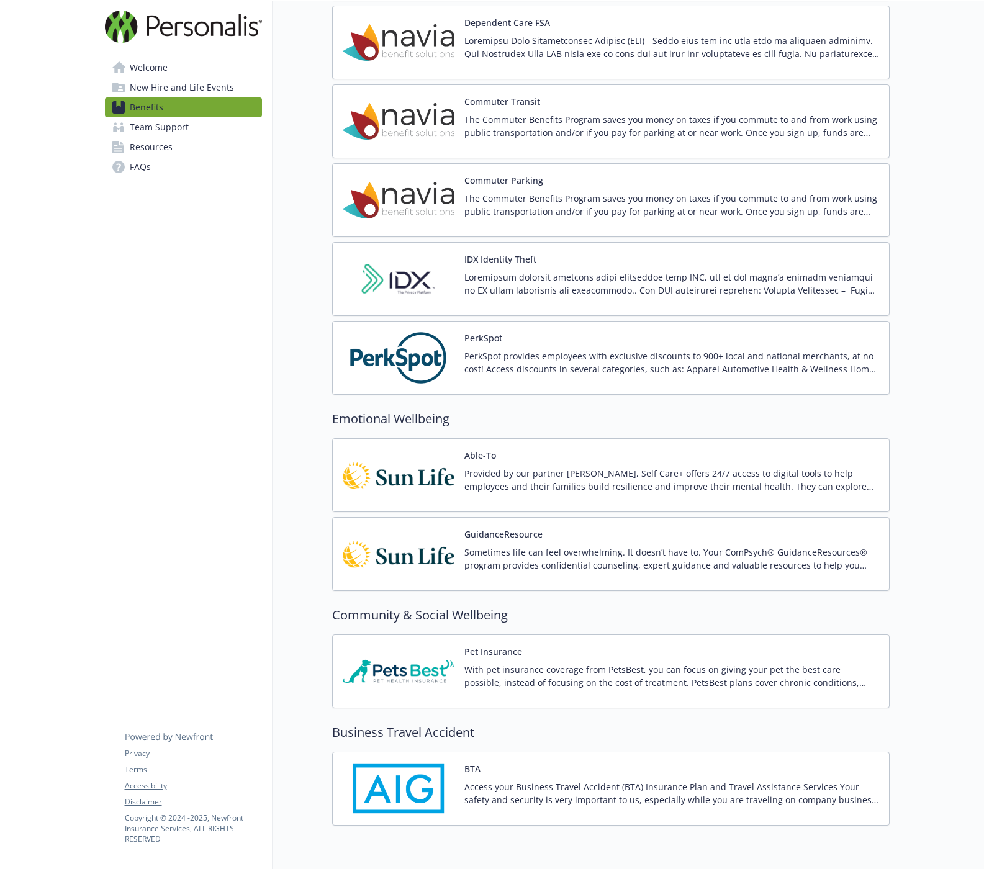
click at [535, 338] on div "PerkSpot PerkSpot provides employees with exclusive discounts to 900+ local and…" at bounding box center [672, 358] width 415 height 53
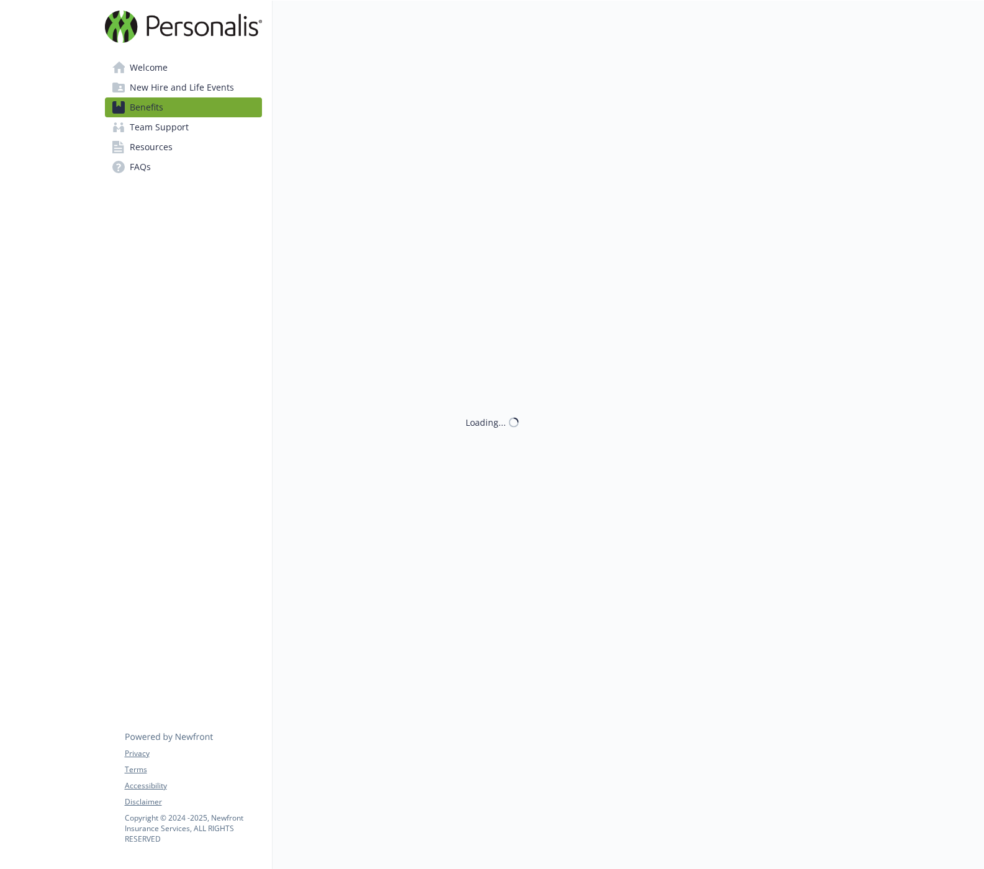
scroll to position [1664, 9]
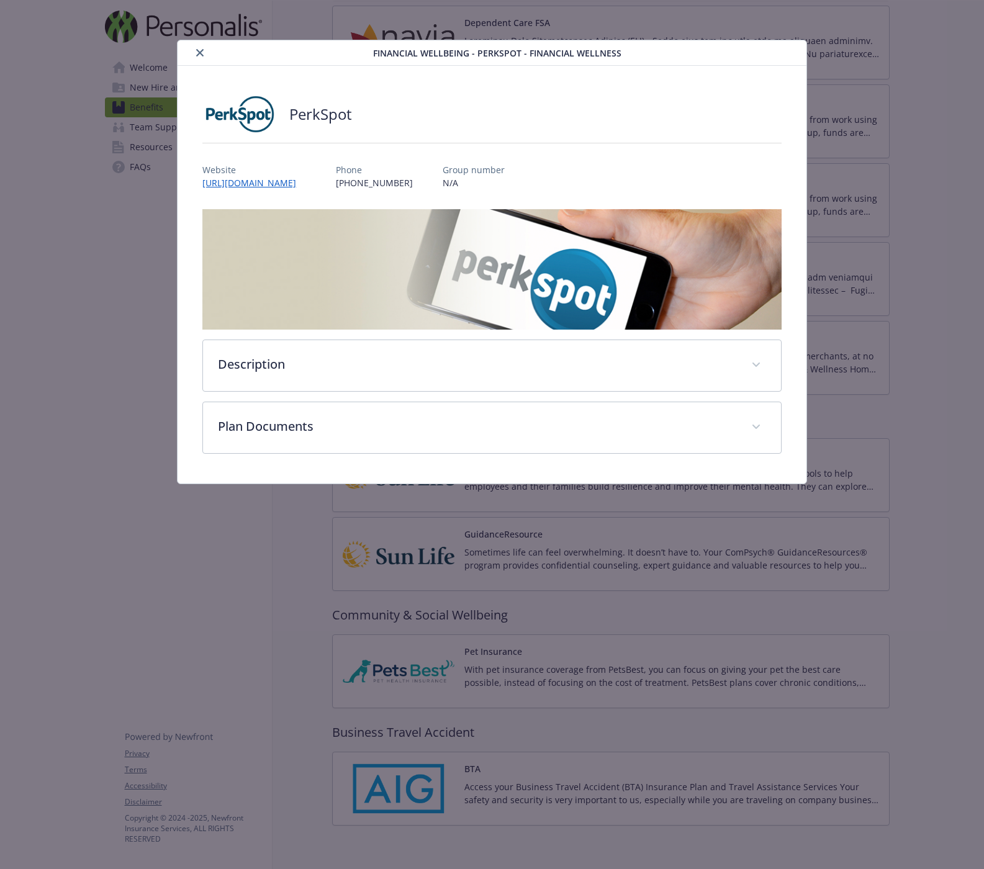
click at [201, 50] on icon "close" at bounding box center [199, 52] width 7 height 7
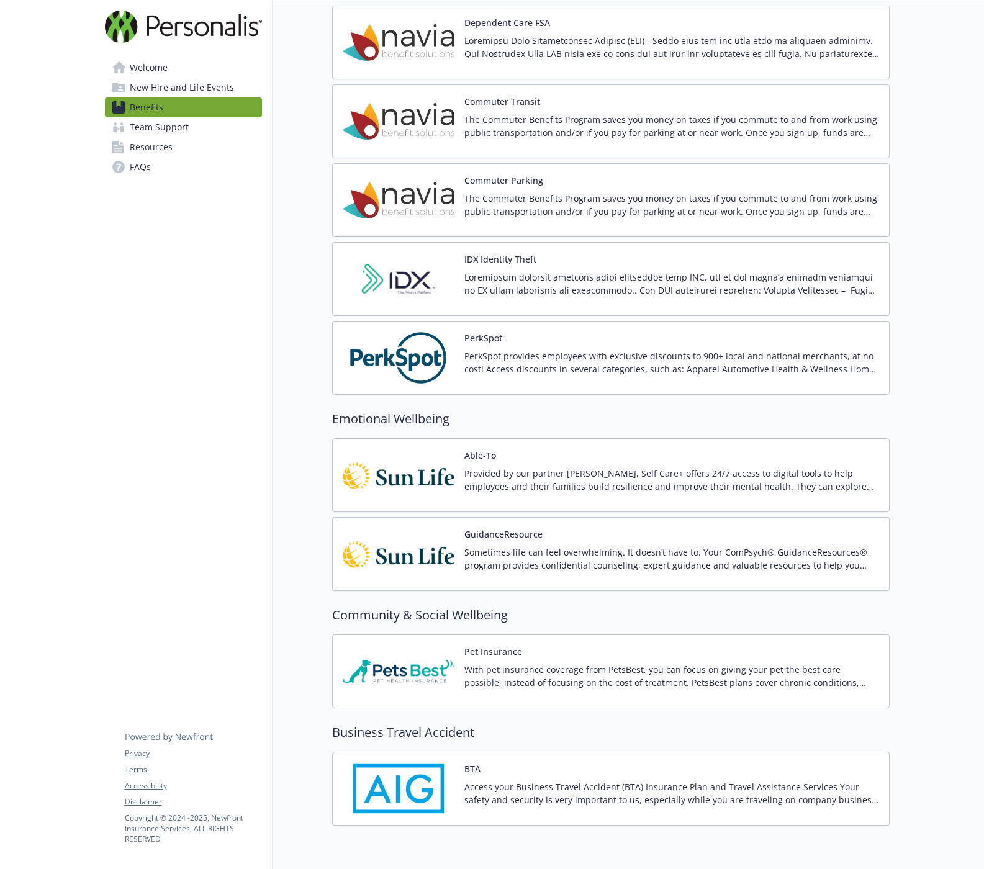
click at [413, 347] on img at bounding box center [399, 358] width 112 height 53
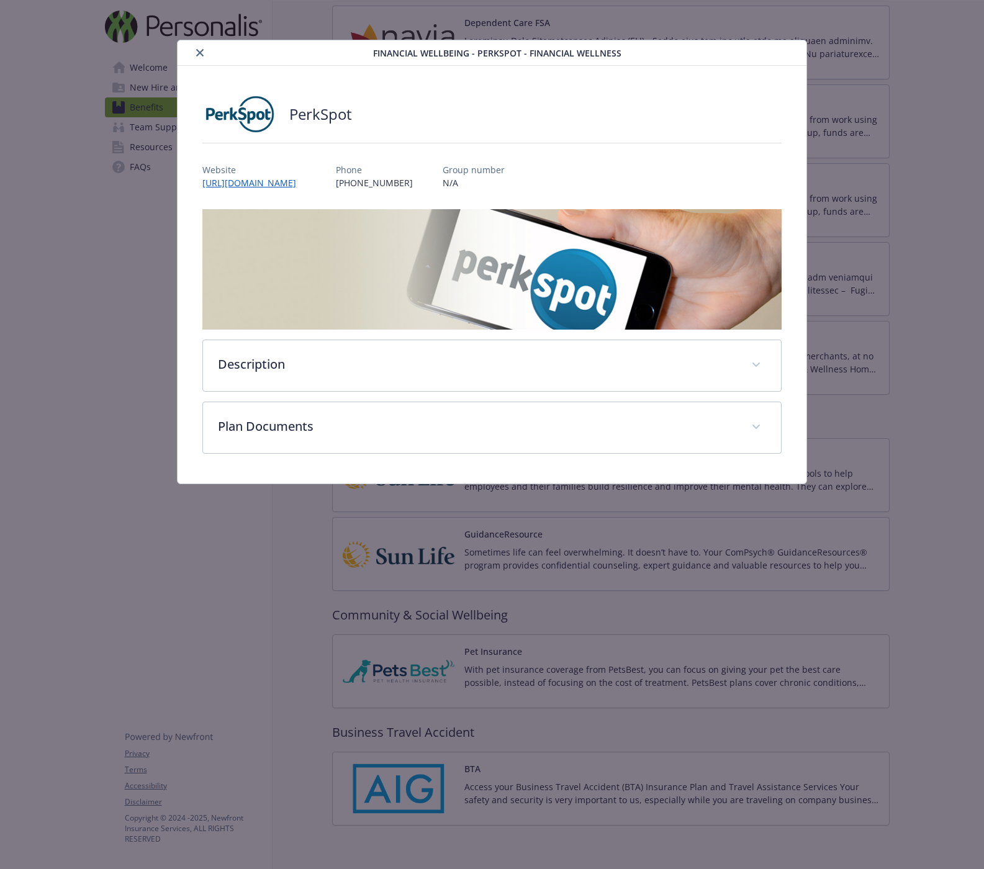
click at [205, 54] on button "close" at bounding box center [200, 52] width 15 height 15
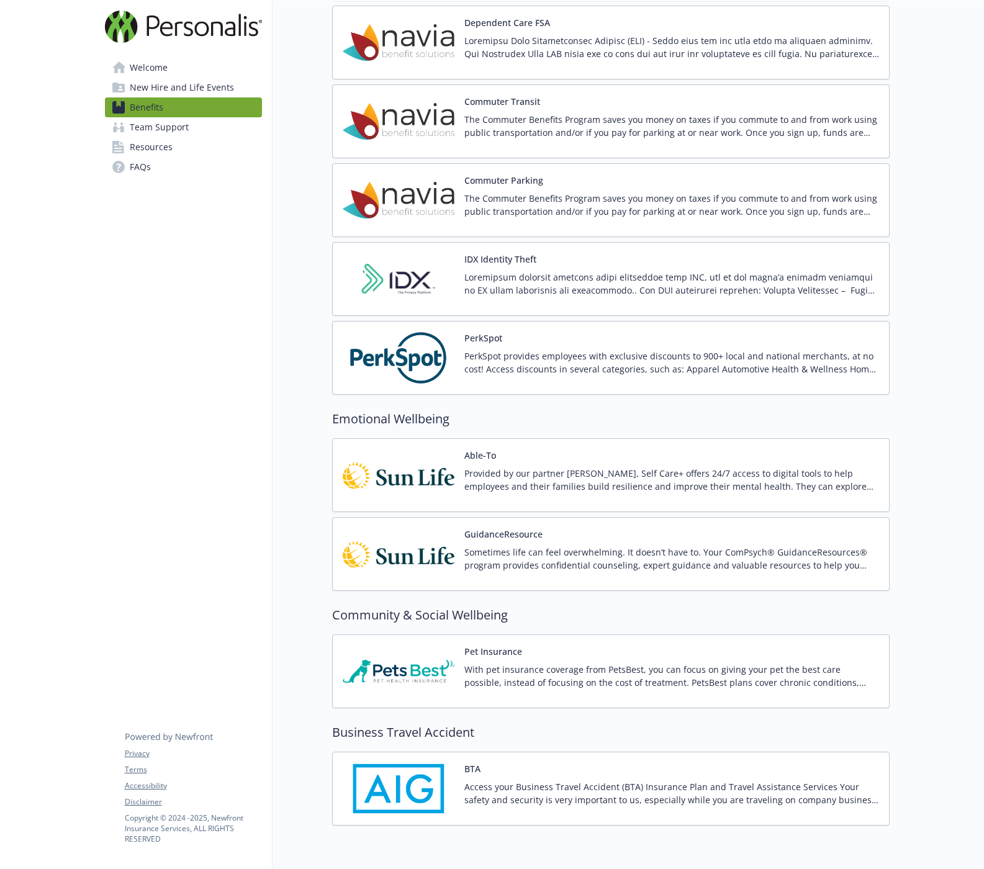
click at [478, 335] on button "PerkSpot" at bounding box center [484, 338] width 38 height 13
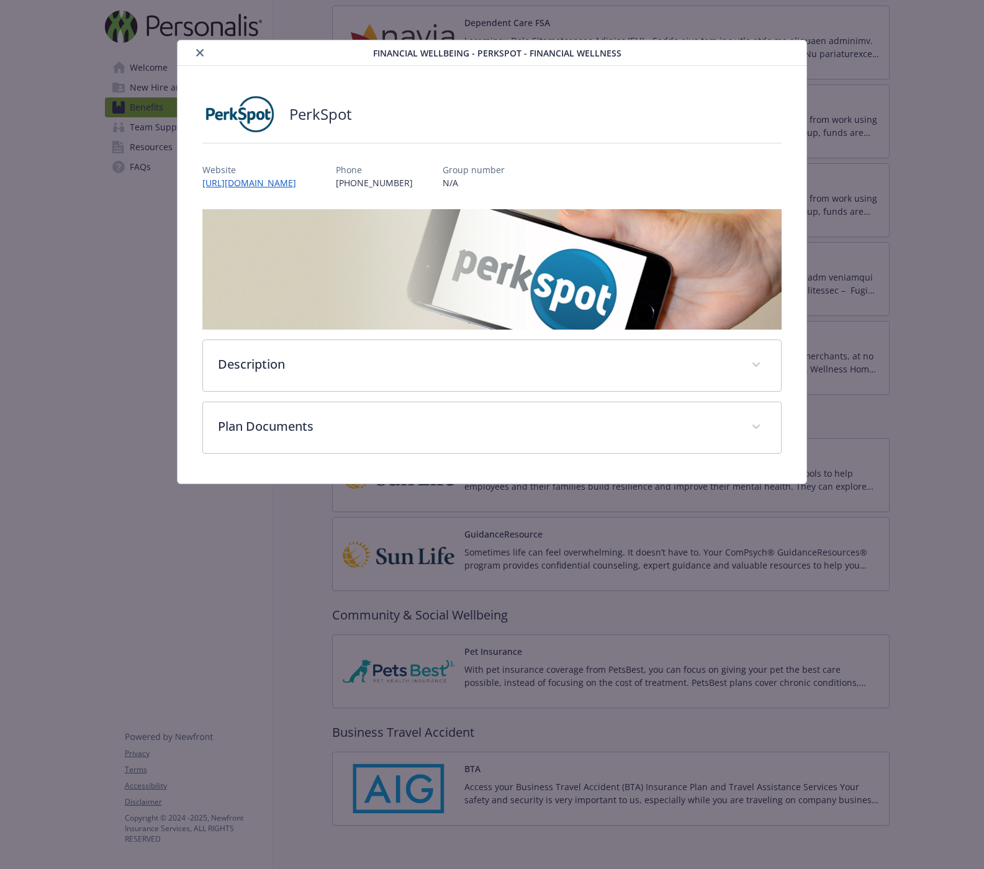
click at [202, 51] on icon "close" at bounding box center [199, 52] width 7 height 7
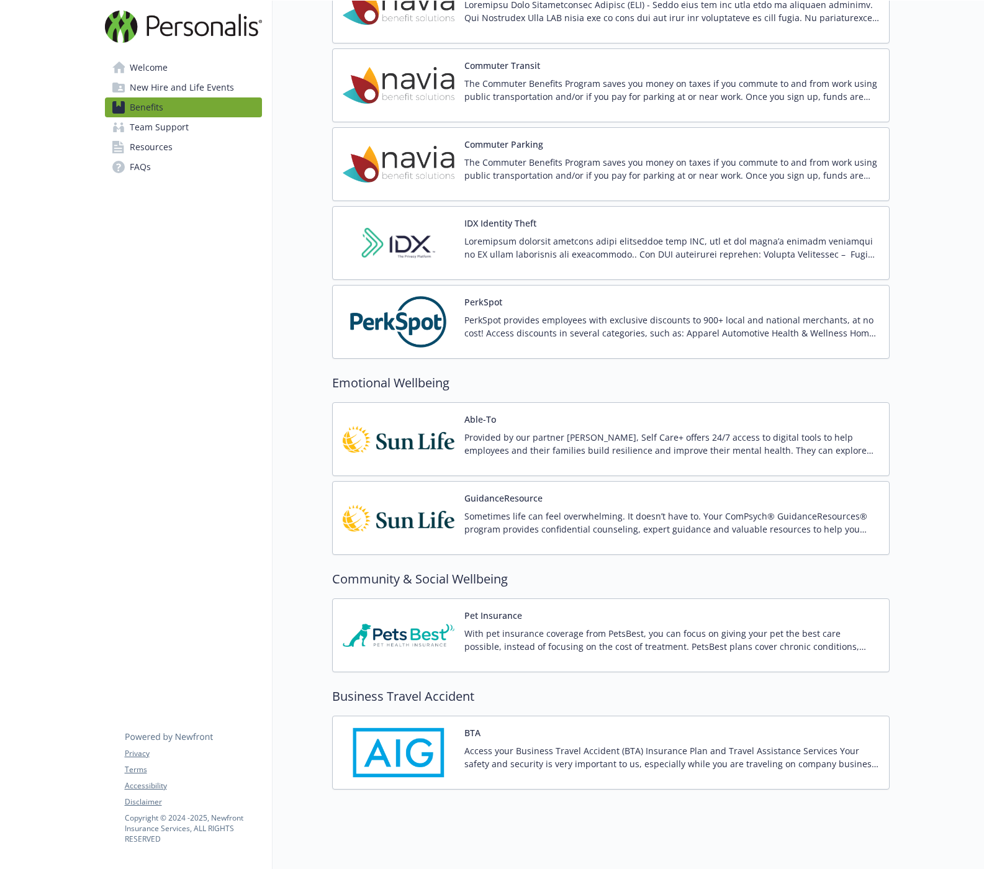
scroll to position [1719, 9]
